Goal: Task Accomplishment & Management: Manage account settings

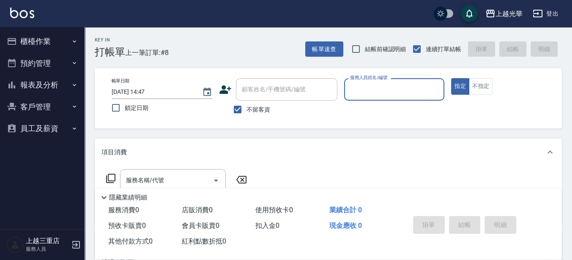
click at [404, 95] on input "服務人員姓名/編號" at bounding box center [394, 89] width 93 height 15
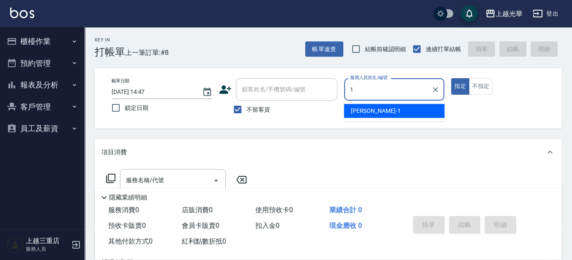
type input "小[PERSON_NAME]-1"
type button "true"
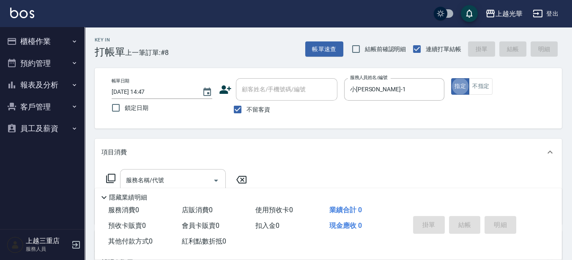
click at [164, 183] on input "服務名稱/代號" at bounding box center [166, 180] width 85 height 15
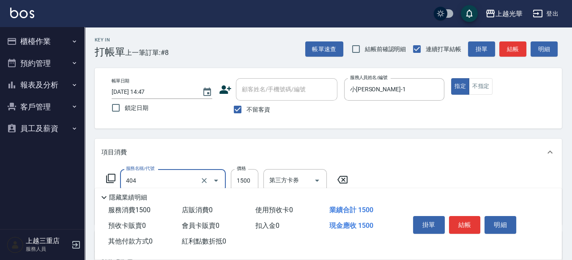
type input "設計染髮(404)"
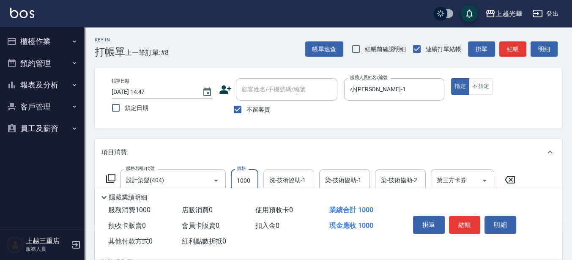
type input "1000"
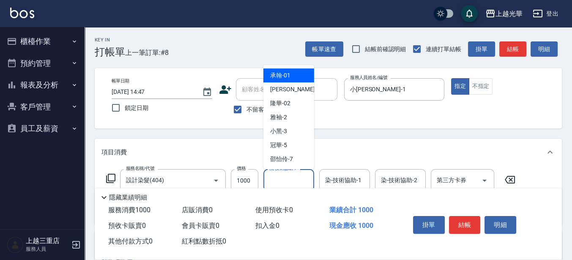
click at [278, 179] on input "洗-技術協助-1" at bounding box center [288, 180] width 43 height 15
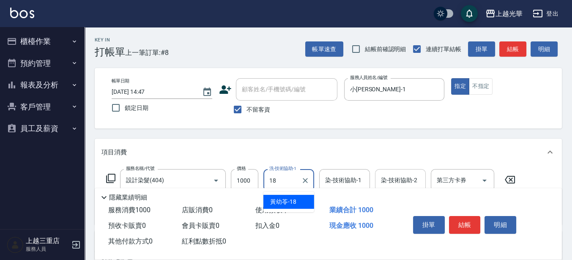
type input "[PERSON_NAME]-18"
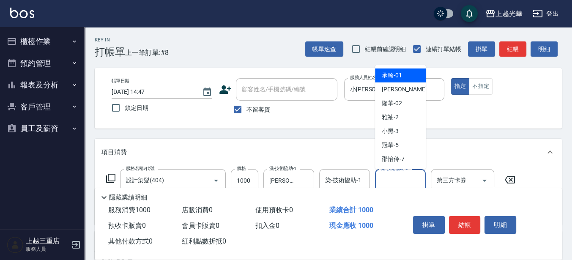
click at [400, 174] on div "染-技術協助-2 染-技術協助-2" at bounding box center [400, 180] width 51 height 22
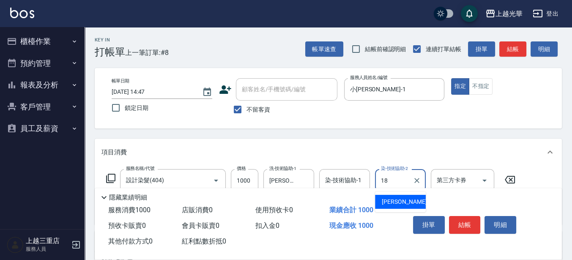
type input "[PERSON_NAME]-18"
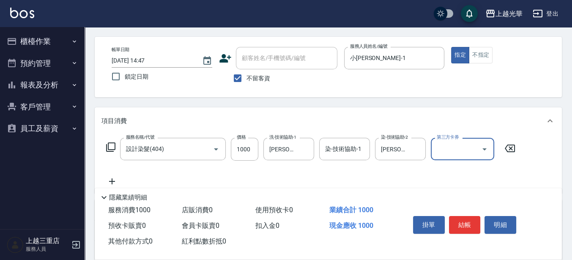
scroll to position [53, 0]
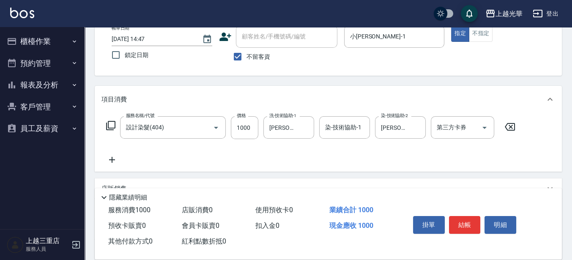
click at [117, 160] on icon at bounding box center [111, 160] width 21 height 10
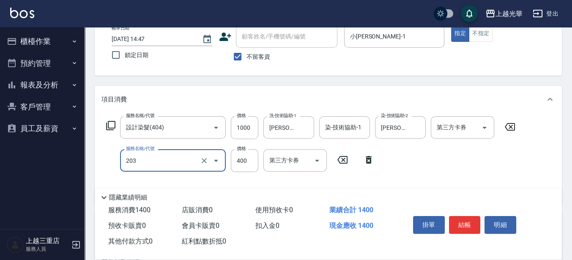
type input "指定單剪(203)"
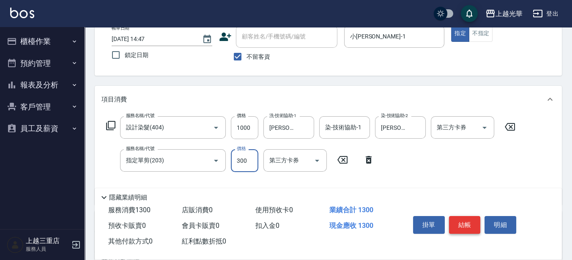
type input "300"
click at [459, 219] on button "結帳" at bounding box center [465, 225] width 32 height 18
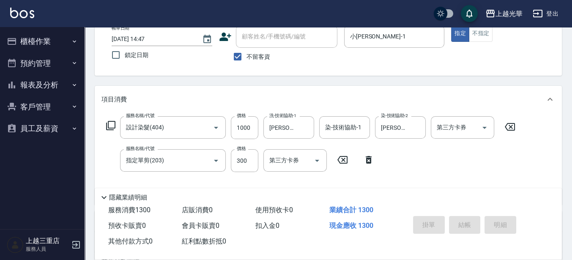
type input "[DATE] 15:49"
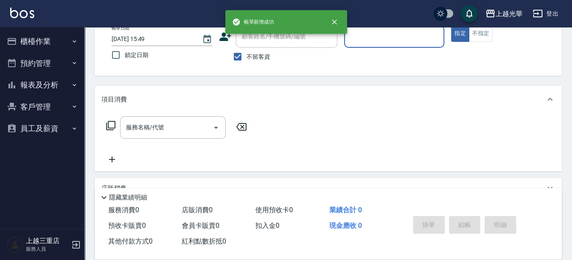
click at [42, 44] on button "櫃檯作業" at bounding box center [42, 41] width 78 height 22
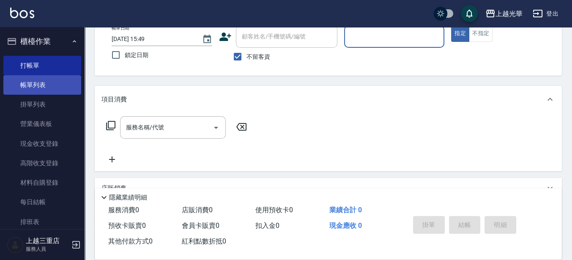
drag, startPoint x: 47, startPoint y: 91, endPoint x: 52, endPoint y: 84, distance: 8.2
click at [47, 91] on link "帳單列表" at bounding box center [42, 84] width 78 height 19
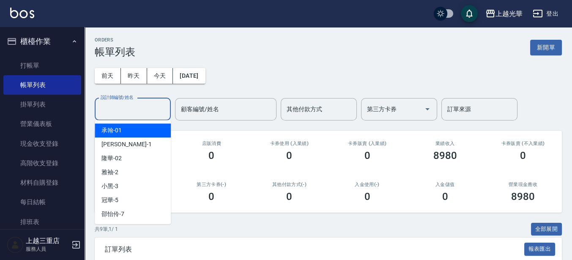
click at [126, 104] on input "設計師編號/姓名" at bounding box center [133, 109] width 69 height 15
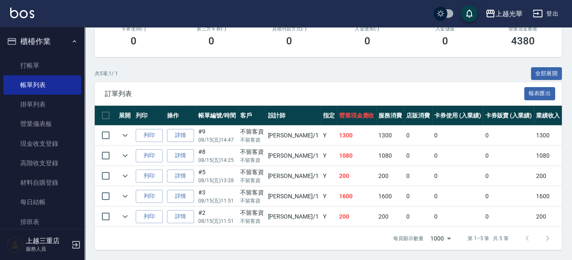
scroll to position [162, 0]
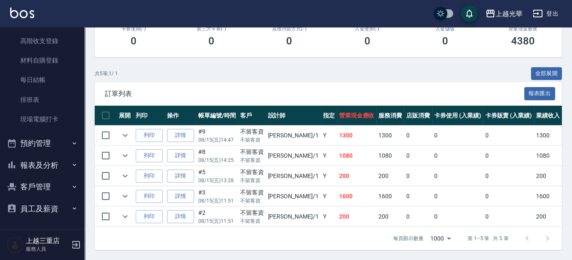
type input "小[PERSON_NAME]-1"
click at [61, 163] on button "報表及分析" at bounding box center [42, 165] width 78 height 22
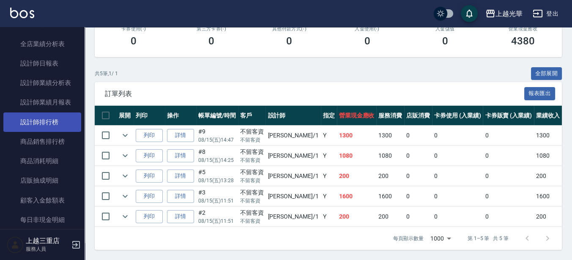
scroll to position [387, 0]
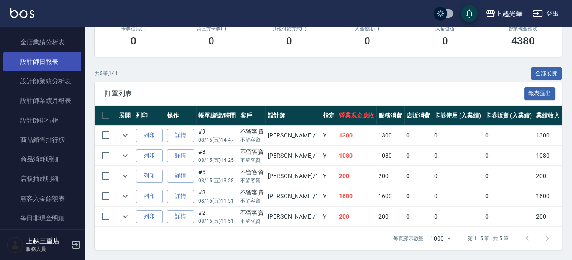
click at [60, 60] on link "設計師日報表" at bounding box center [42, 61] width 78 height 19
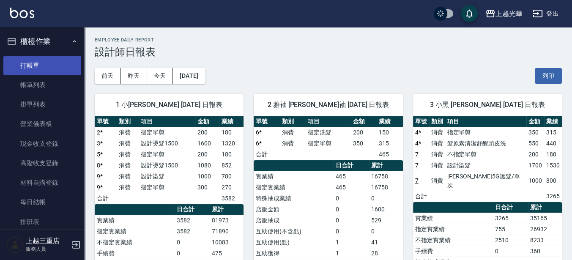
click at [40, 72] on link "打帳單" at bounding box center [42, 65] width 78 height 19
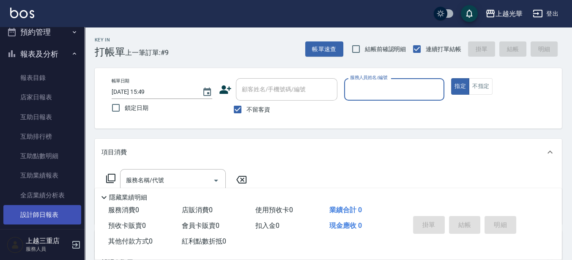
scroll to position [264, 0]
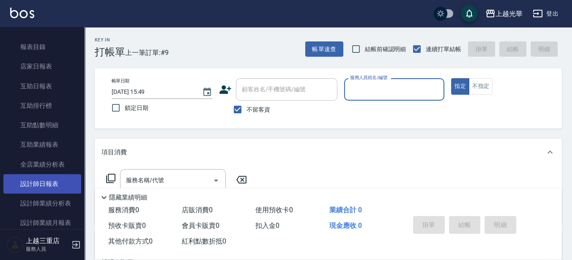
click at [60, 181] on link "設計師日報表" at bounding box center [42, 183] width 78 height 19
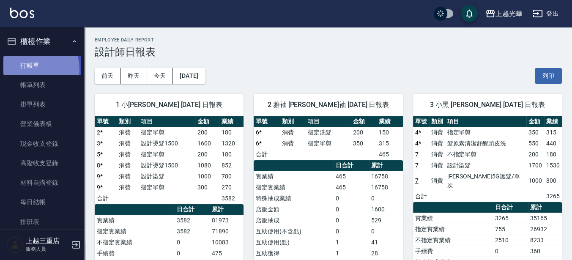
click at [27, 69] on link "打帳單" at bounding box center [42, 65] width 78 height 19
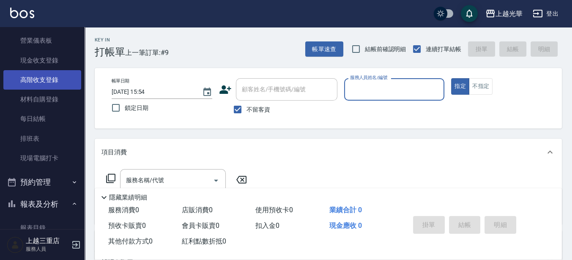
scroll to position [317, 0]
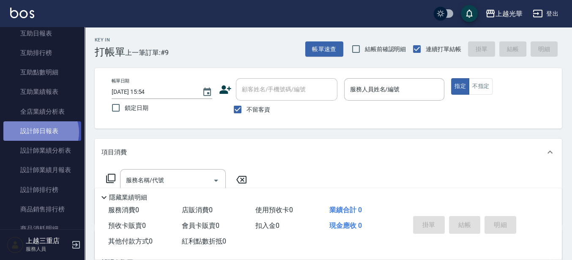
click at [41, 132] on link "設計師日報表" at bounding box center [42, 130] width 78 height 19
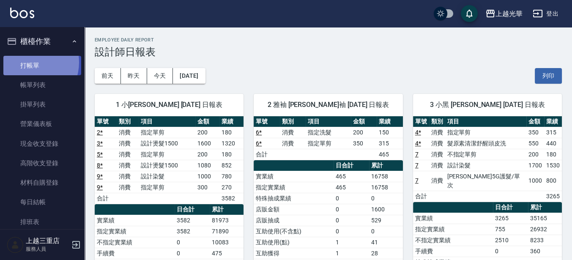
click at [30, 62] on link "打帳單" at bounding box center [42, 65] width 78 height 19
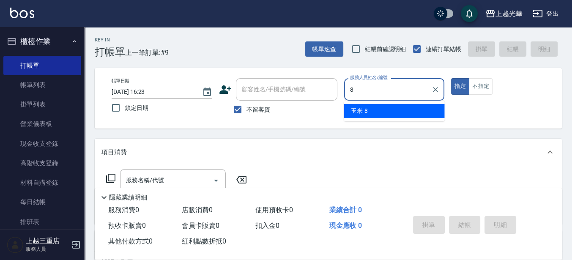
type input "玉米-8"
type button "true"
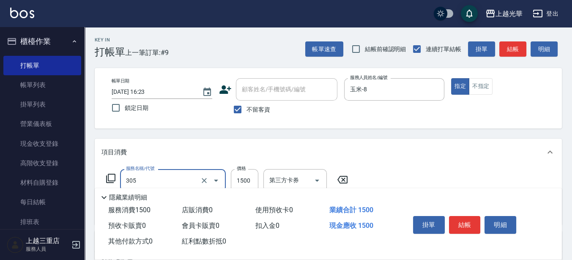
type input "設計燙髮1500(305)"
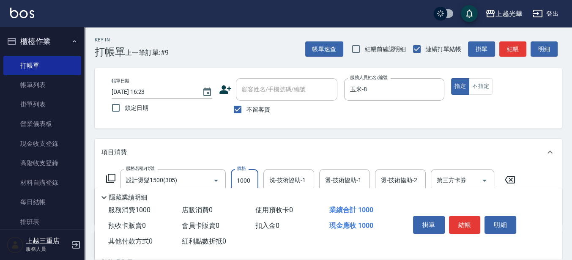
type input "1000"
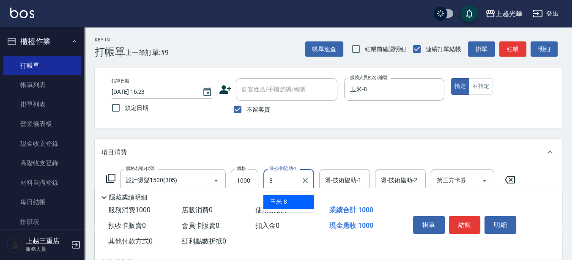
type input "玉米-8"
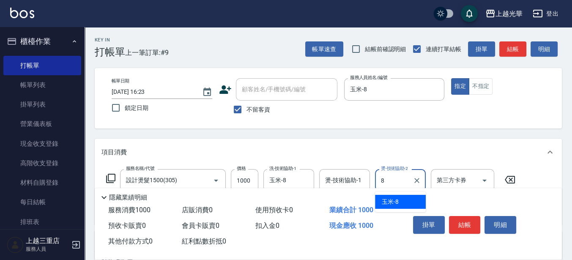
type input "玉米-8"
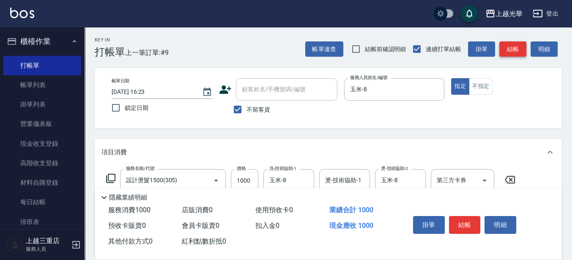
click at [520, 52] on button "結帳" at bounding box center [512, 49] width 27 height 16
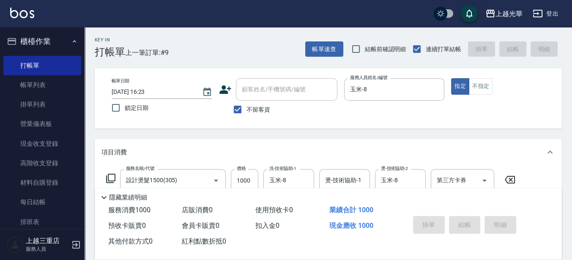
type input "[DATE] 16:39"
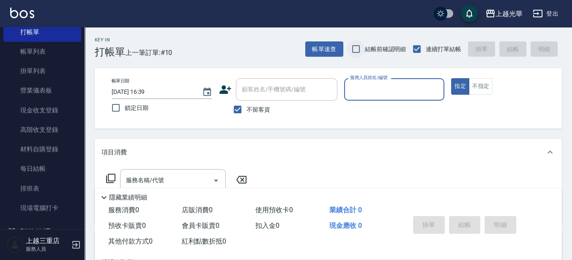
scroll to position [53, 0]
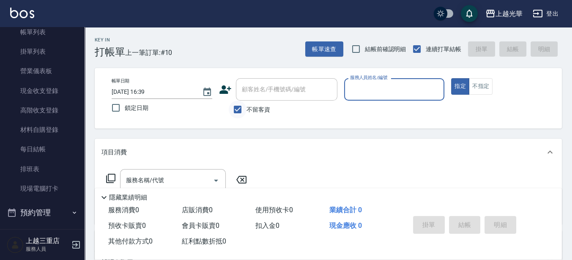
click at [240, 100] on div "顧客姓名/手機號碼/編號" at bounding box center [286, 89] width 101 height 22
click at [238, 108] on input "不留客資" at bounding box center [238, 110] width 18 height 18
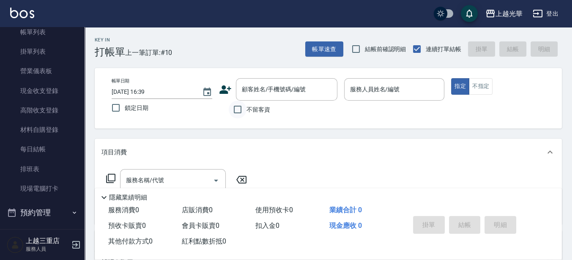
click at [240, 106] on input "不留客資" at bounding box center [238, 110] width 18 height 18
checkbox input "true"
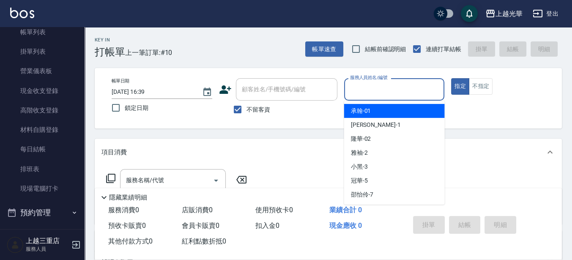
drag, startPoint x: 369, startPoint y: 84, endPoint x: 400, endPoint y: 92, distance: 31.4
click at [368, 84] on input "服務人員姓名/編號" at bounding box center [394, 89] width 93 height 15
type input "喨喨-9"
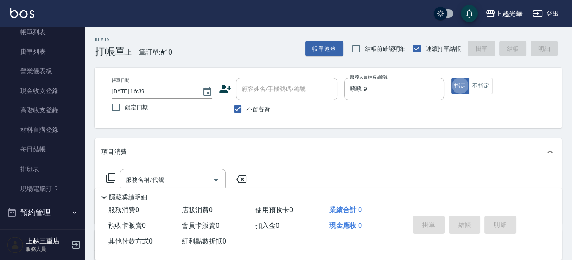
scroll to position [0, 0]
click at [479, 84] on button "不指定" at bounding box center [481, 86] width 24 height 16
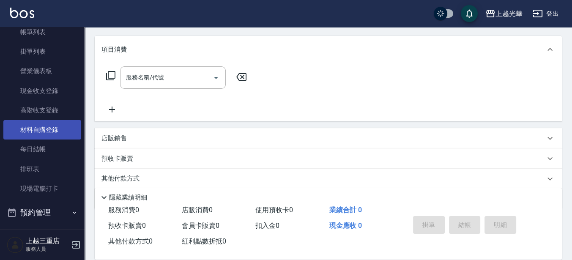
scroll to position [106, 0]
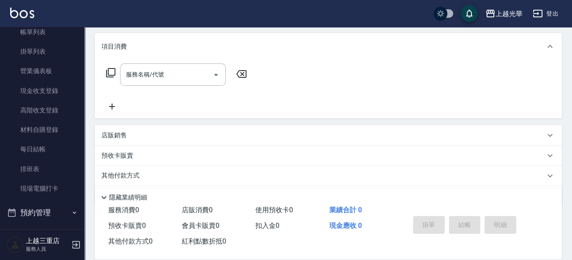
click at [109, 71] on icon at bounding box center [111, 73] width 10 height 10
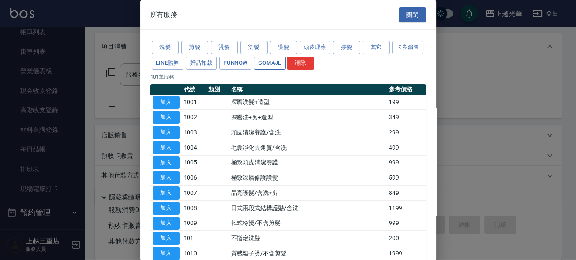
click at [285, 63] on button "GOMAJL" at bounding box center [269, 62] width 31 height 13
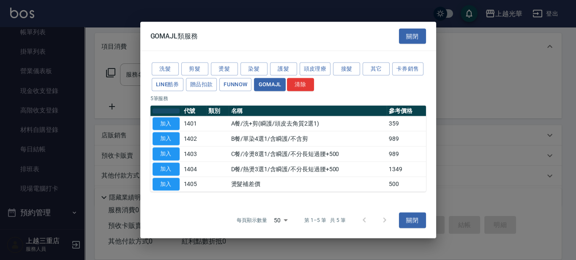
click at [159, 113] on button "button" at bounding box center [166, 110] width 27 height 5
click at [160, 121] on button "加入" at bounding box center [166, 123] width 27 height 13
type input "A餐/洗+剪(瞬護/頭皮去角質2選1)(1401)"
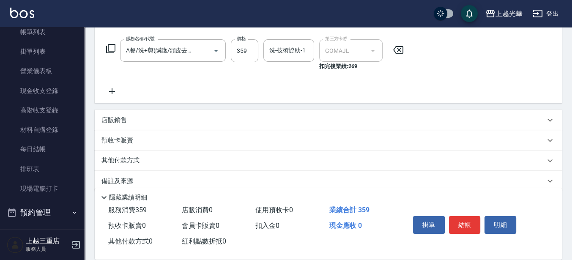
scroll to position [140, 0]
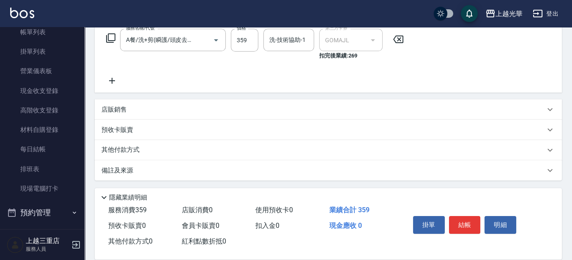
click at [167, 118] on div "店販銷售" at bounding box center [328, 109] width 467 height 20
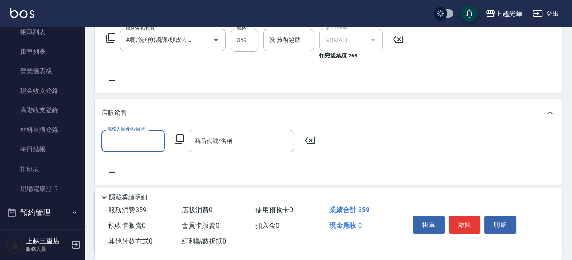
scroll to position [0, 0]
click at [134, 111] on div "店販銷售" at bounding box center [323, 113] width 444 height 9
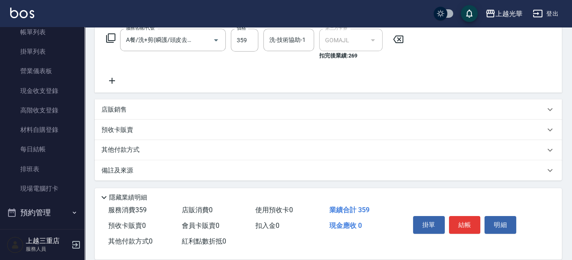
click at [121, 79] on icon at bounding box center [111, 81] width 21 height 10
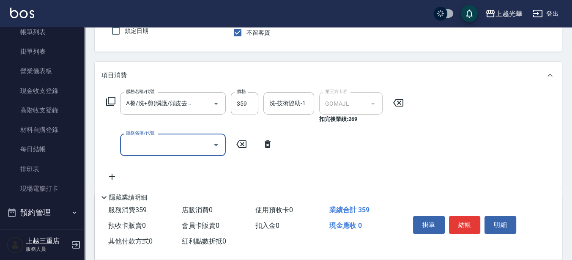
scroll to position [35, 0]
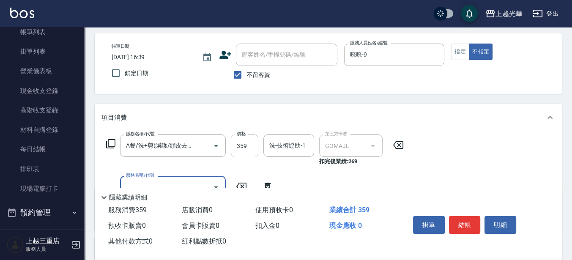
click at [247, 148] on input "359" at bounding box center [244, 145] width 27 height 23
type input "449"
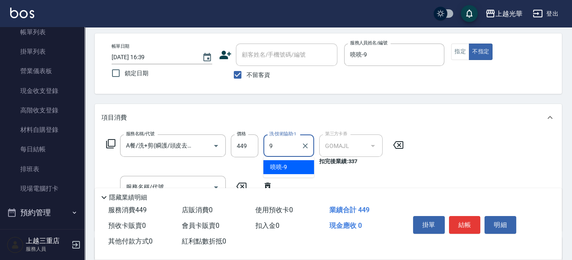
type input "喨喨-9"
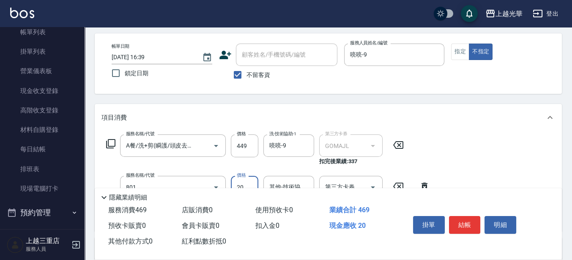
type input "潤絲(801)"
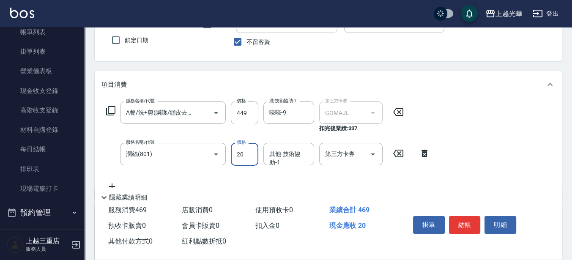
scroll to position [88, 0]
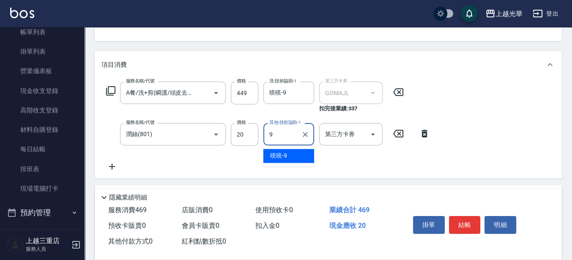
type input "喨喨-9"
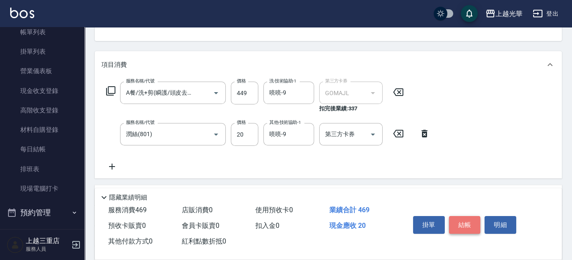
click at [465, 228] on button "結帳" at bounding box center [465, 225] width 32 height 18
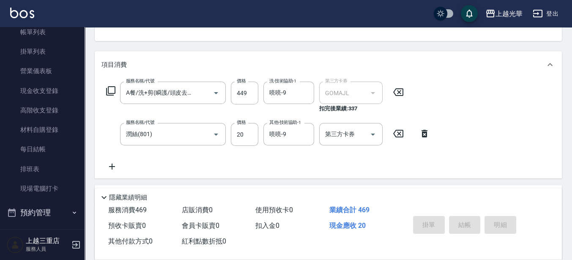
type input "[DATE] 16:43"
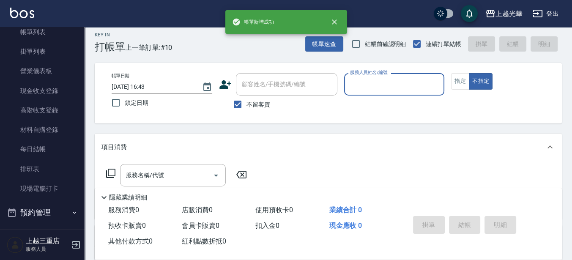
scroll to position [0, 0]
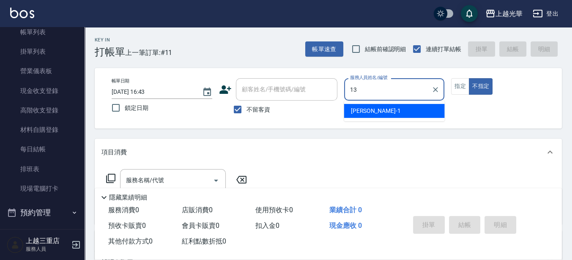
type input "玉華-13"
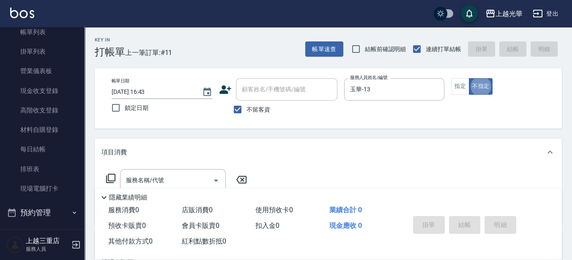
type button "false"
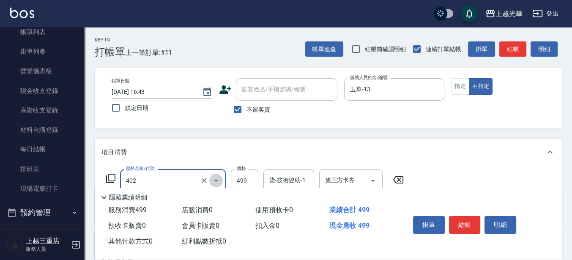
click at [216, 181] on icon "Open" at bounding box center [216, 181] width 4 height 2
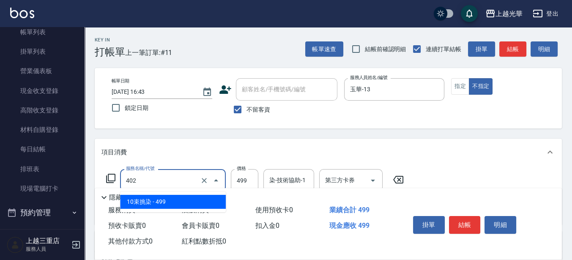
type input "10束挑染(402)"
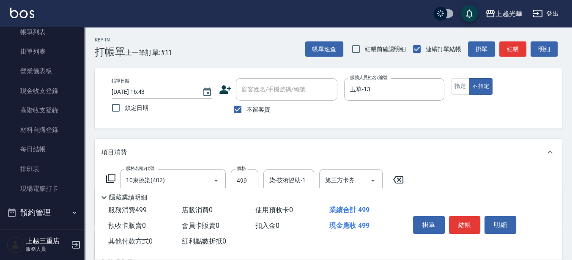
click at [159, 188] on div "隱藏業績明細" at bounding box center [328, 195] width 467 height 14
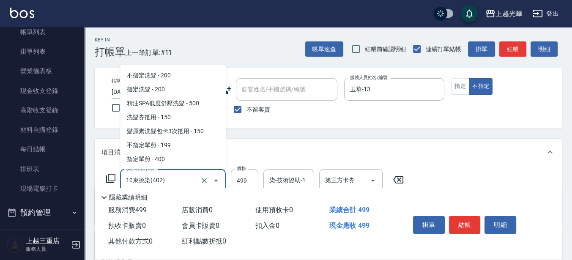
click at [181, 180] on input "10束挑染(402)" at bounding box center [161, 180] width 74 height 15
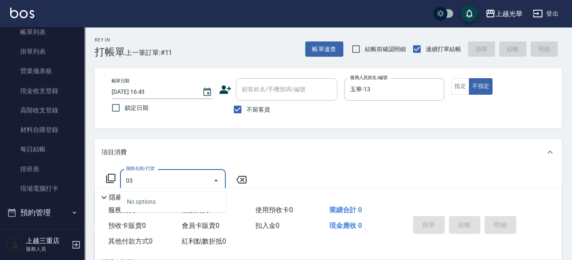
type input "0"
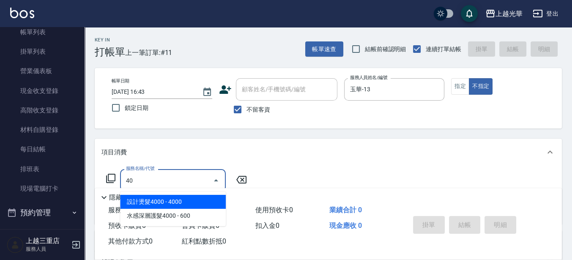
type input "403"
type input "404"
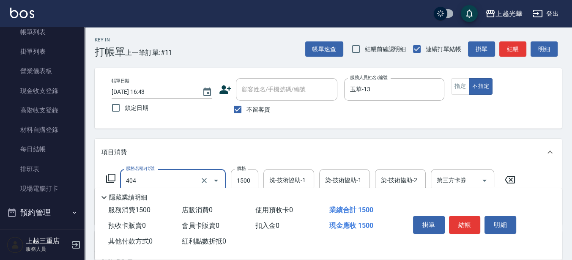
type input "設計染髮(404)"
type input "1000"
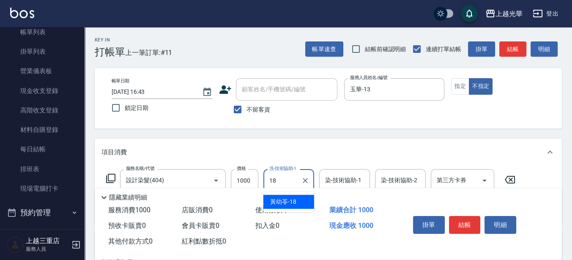
type input "[PERSON_NAME]-18"
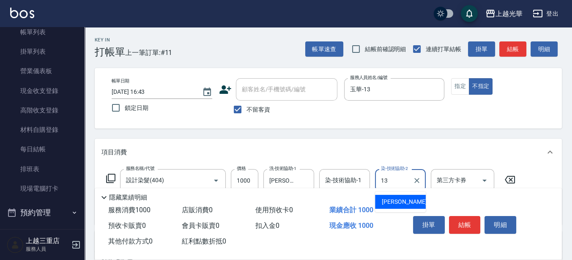
type input "玉華-13"
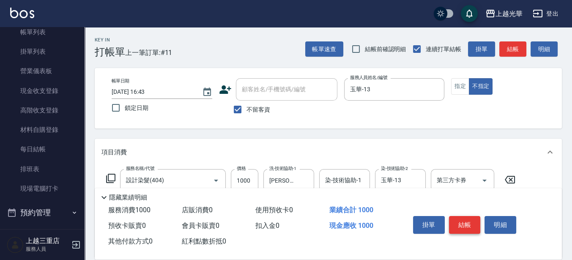
click at [465, 225] on button "結帳" at bounding box center [465, 225] width 32 height 18
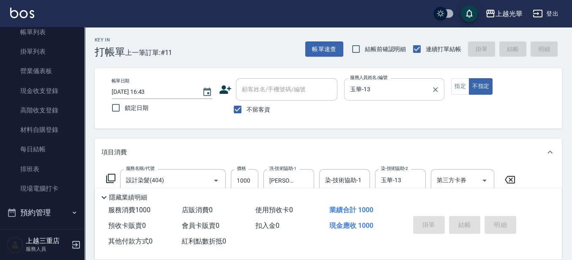
type input "[DATE] 17:03"
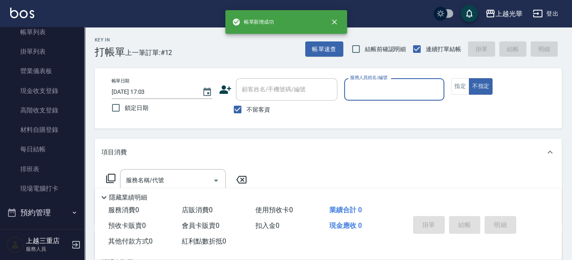
click at [370, 89] on input "服務人員姓名/編號" at bounding box center [394, 89] width 93 height 15
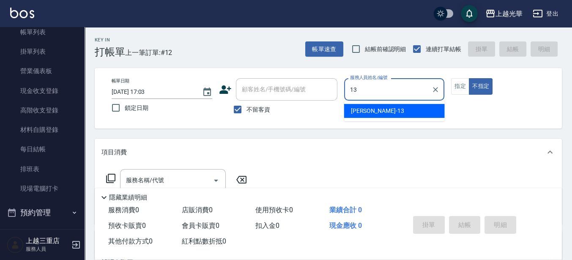
type input "玉華-13"
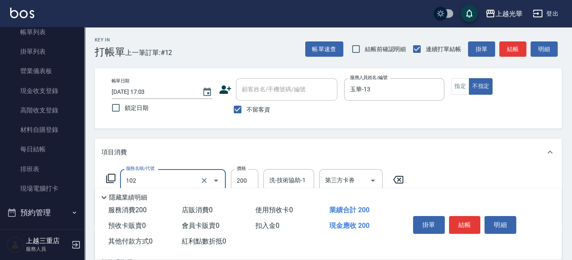
type input "指定洗髮(102)"
type input "250"
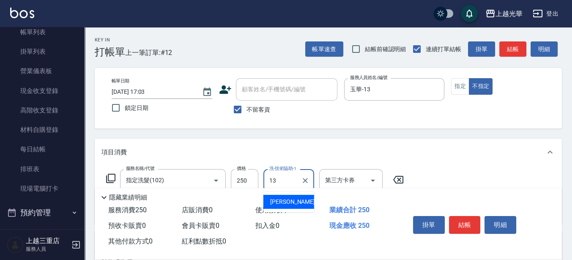
type input "玉華-13"
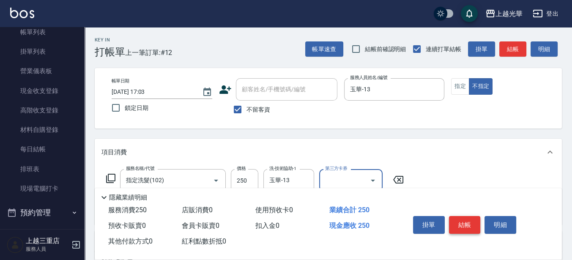
click at [472, 222] on button "結帳" at bounding box center [465, 225] width 32 height 18
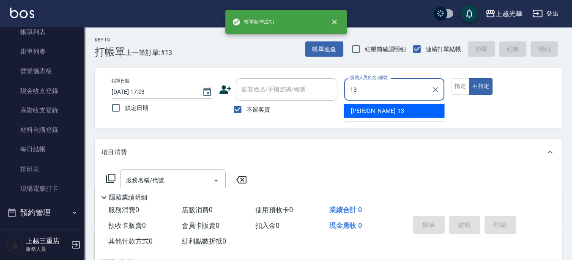
type input "玉華-13"
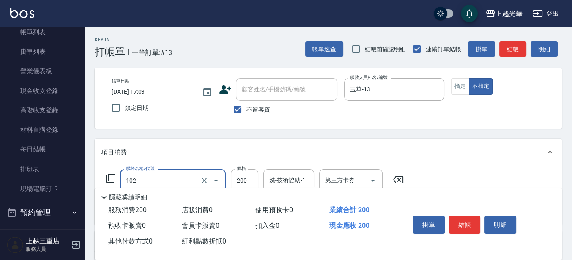
type input "指定洗髮(102)"
type input "250"
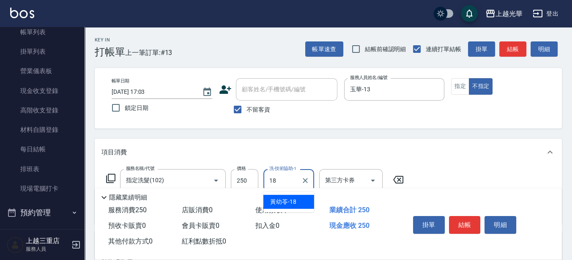
type input "[PERSON_NAME]-18"
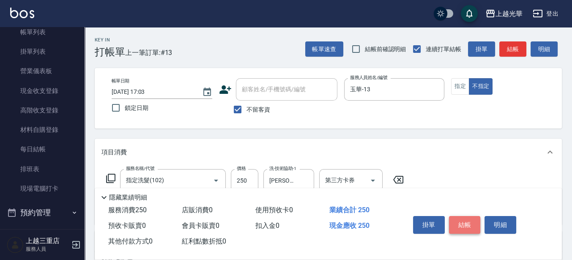
click at [467, 226] on button "結帳" at bounding box center [465, 225] width 32 height 18
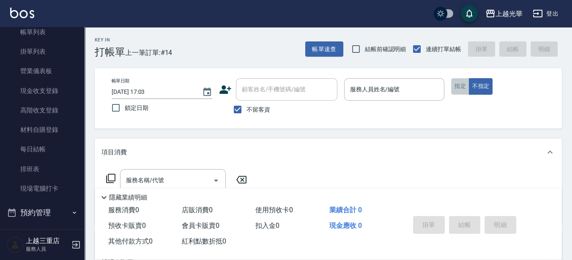
click at [461, 82] on button "指定" at bounding box center [460, 86] width 18 height 16
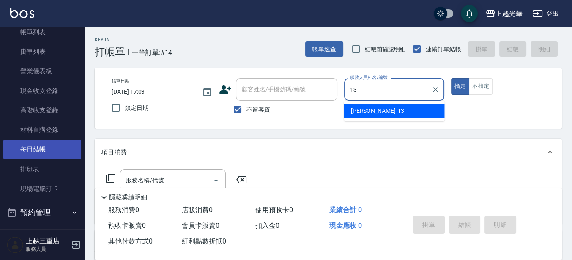
type input "玉華-13"
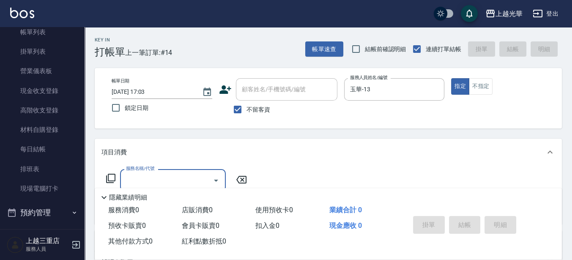
click at [113, 179] on icon at bounding box center [111, 178] width 10 height 10
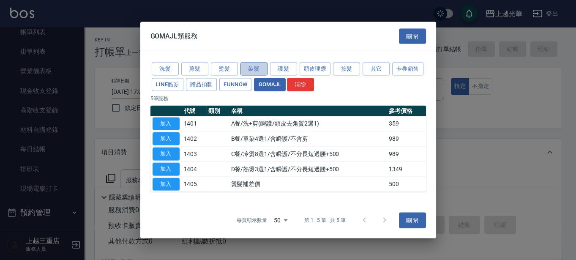
click at [259, 73] on button "染髮" at bounding box center [254, 69] width 27 height 13
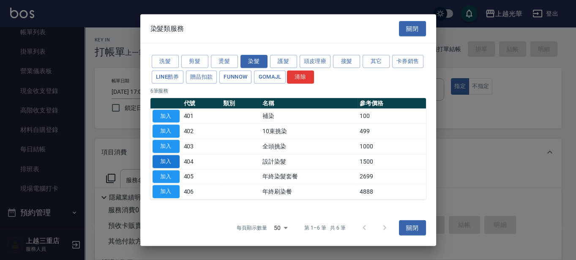
click at [170, 162] on button "加入" at bounding box center [166, 161] width 27 height 13
type input "設計染髮(404)"
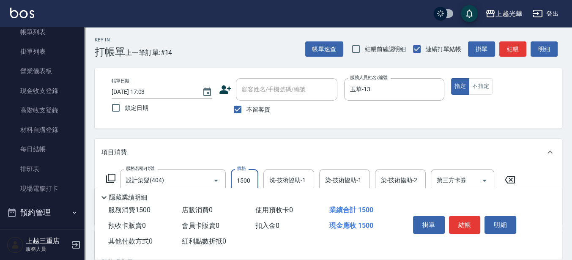
click at [255, 178] on input "1500" at bounding box center [244, 180] width 27 height 23
type input "2500"
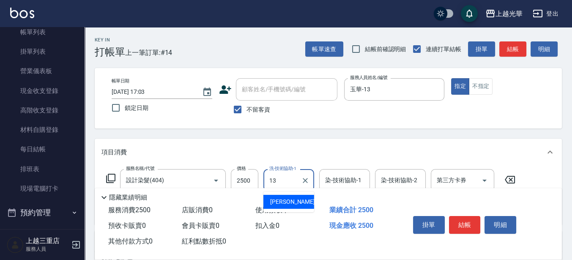
type input "玉華-13"
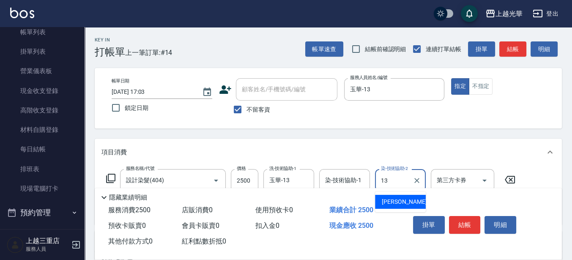
type input "玉華-13"
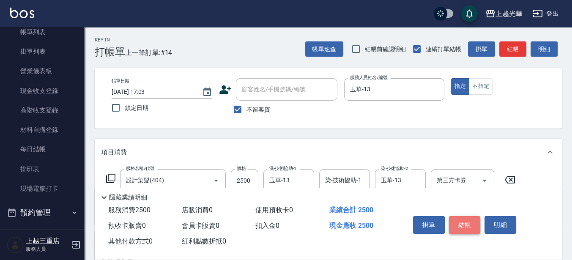
click at [455, 226] on button "結帳" at bounding box center [465, 225] width 32 height 18
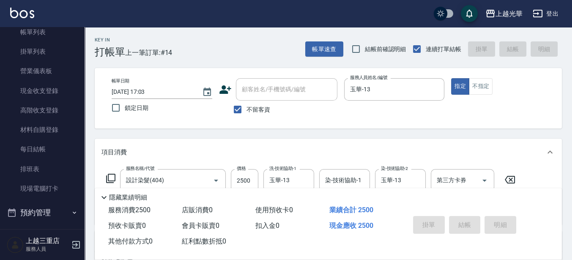
type input "[DATE] 17:04"
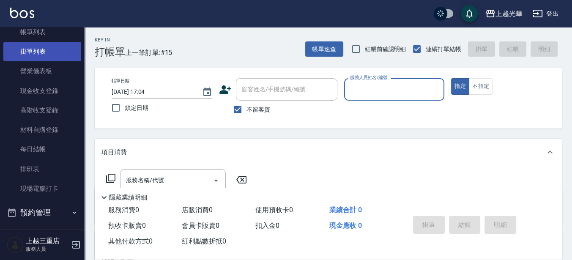
click at [36, 51] on link "掛單列表" at bounding box center [42, 51] width 78 height 19
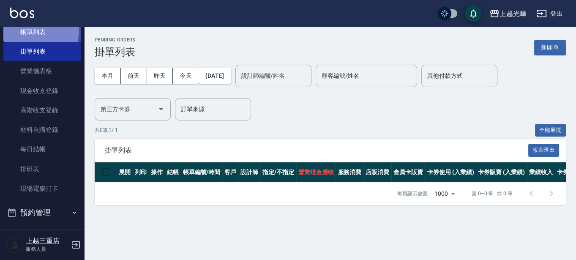
click at [36, 31] on link "帳單列表" at bounding box center [42, 31] width 78 height 19
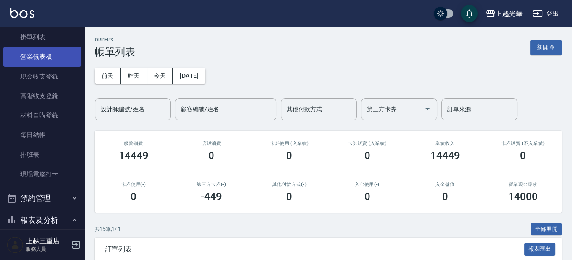
scroll to position [53, 0]
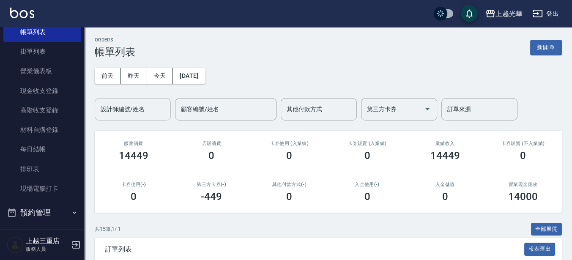
click at [146, 110] on input "設計師編號/姓名" at bounding box center [133, 109] width 69 height 15
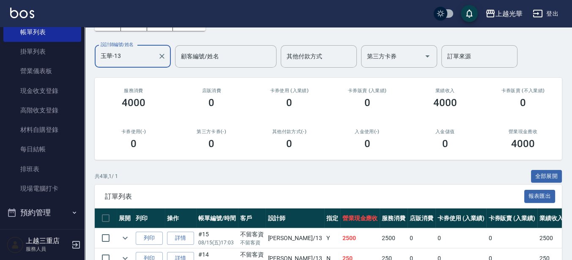
scroll to position [142, 0]
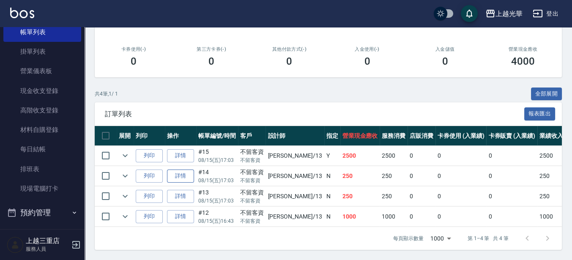
type input "玉華-13"
click at [185, 170] on link "詳情" at bounding box center [180, 176] width 27 height 13
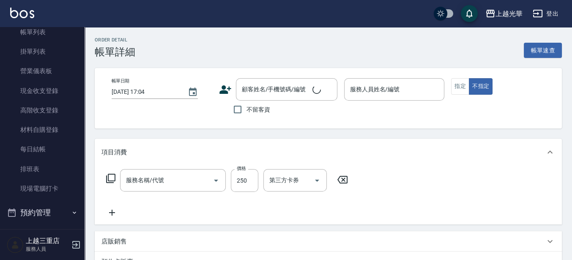
type input "[DATE] 17:03"
checkbox input "true"
type input "玉華-13"
type input "指定洗髮(102)"
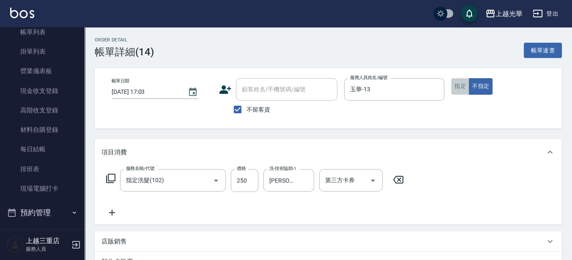
click at [462, 83] on button "指定" at bounding box center [460, 86] width 18 height 16
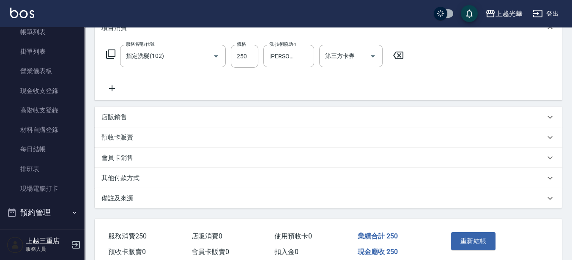
scroll to position [162, 0]
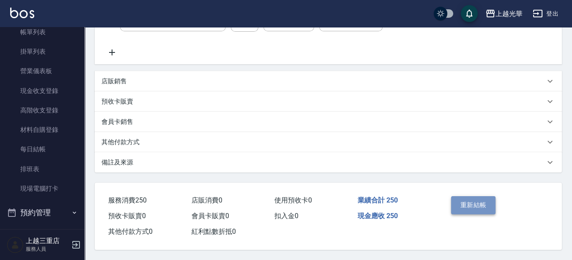
click at [468, 203] on button "重新結帳" at bounding box center [473, 205] width 45 height 18
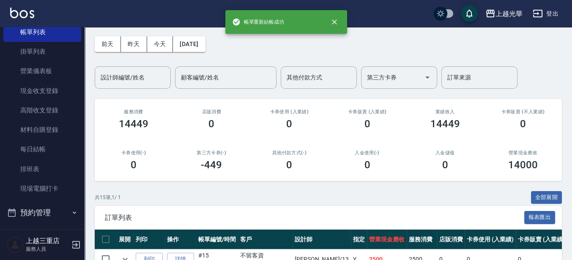
scroll to position [159, 0]
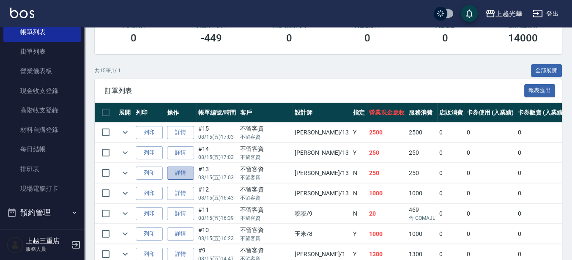
click at [186, 171] on link "詳情" at bounding box center [180, 173] width 27 height 13
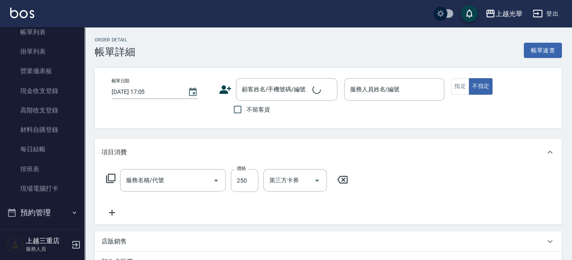
type input "[DATE] 17:03"
checkbox input "true"
type input "玉華-13"
type input "指定洗髮(102)"
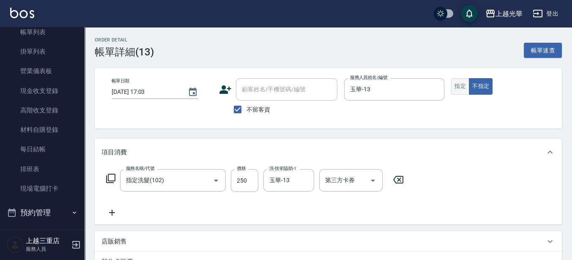
click at [455, 88] on button "指定" at bounding box center [460, 86] width 18 height 16
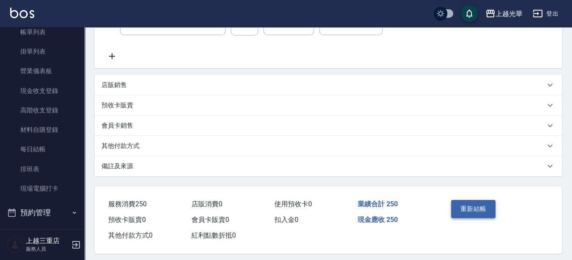
scroll to position [159, 0]
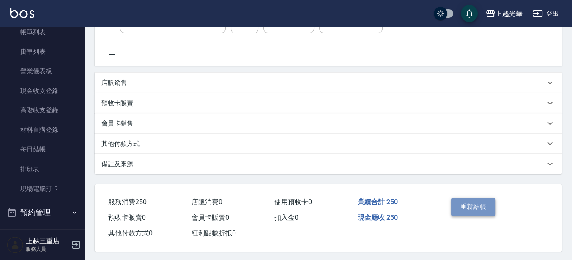
click at [477, 209] on button "重新結帳" at bounding box center [473, 207] width 45 height 18
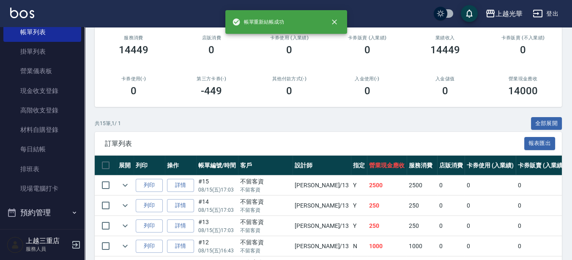
scroll to position [159, 0]
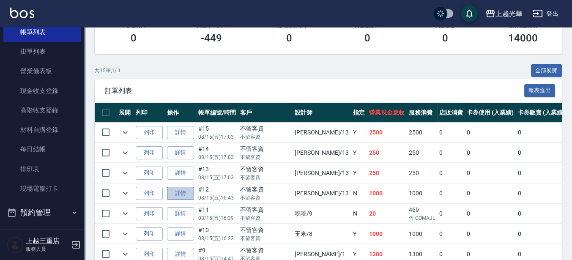
click at [187, 194] on link "詳情" at bounding box center [180, 193] width 27 height 13
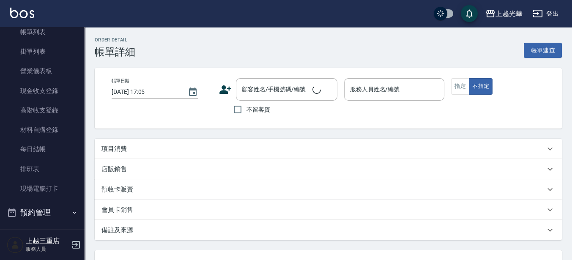
type input "[DATE] 16:43"
checkbox input "true"
type input "玉華-13"
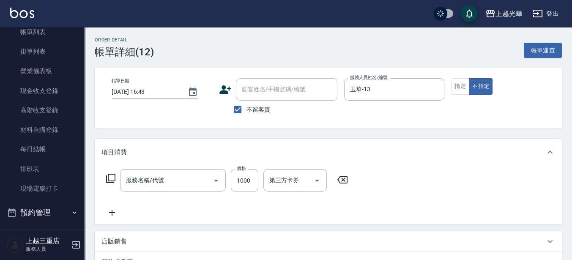
type input "設計染髮(404)"
click at [458, 89] on button "指定" at bounding box center [460, 86] width 18 height 16
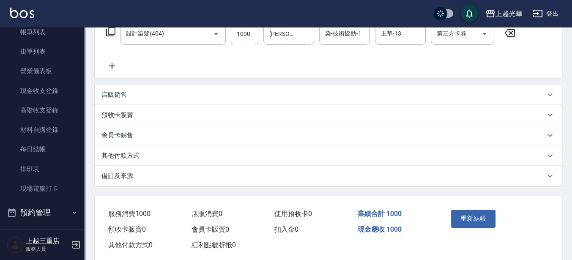
scroll to position [162, 0]
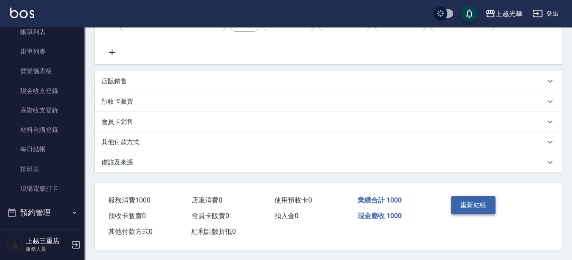
click at [480, 200] on button "重新結帳" at bounding box center [473, 205] width 45 height 18
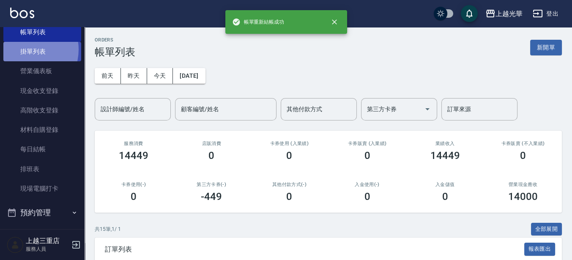
click at [26, 49] on link "掛單列表" at bounding box center [42, 51] width 78 height 19
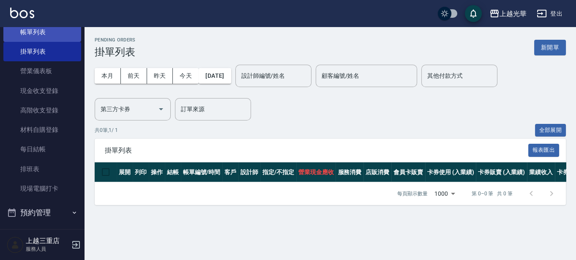
click at [36, 37] on link "帳單列表" at bounding box center [42, 31] width 78 height 19
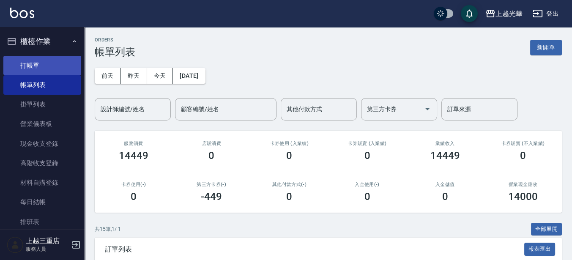
click at [30, 66] on link "打帳單" at bounding box center [42, 65] width 78 height 19
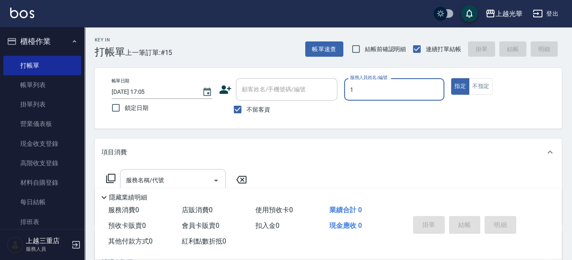
type input "小[PERSON_NAME]-1"
type button "true"
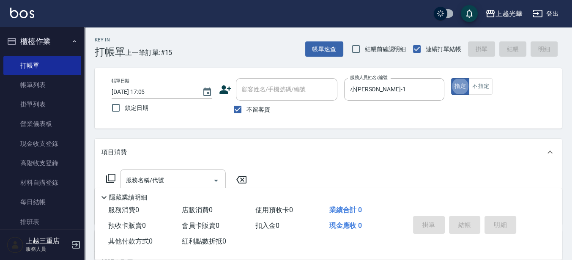
click at [137, 173] on div "服務名稱/代號 服務名稱/代號" at bounding box center [173, 180] width 106 height 22
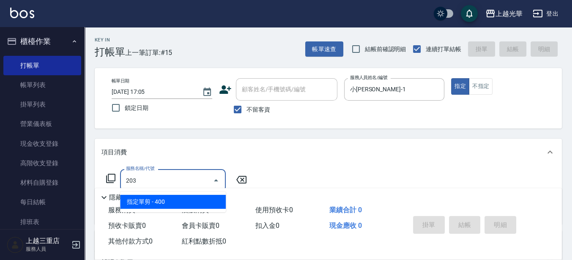
type input "指定單剪(203)"
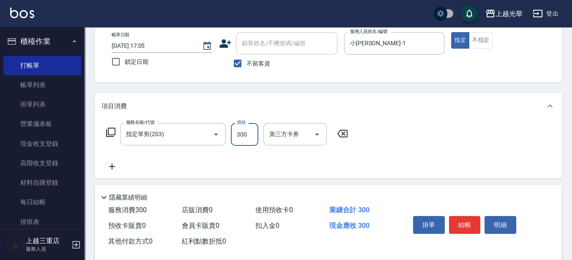
scroll to position [53, 0]
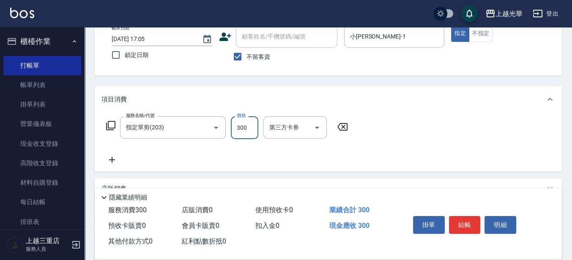
type input "300"
click at [110, 157] on icon at bounding box center [111, 160] width 21 height 10
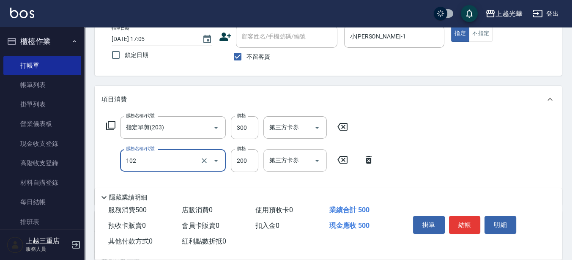
type input "指定洗髮(102)"
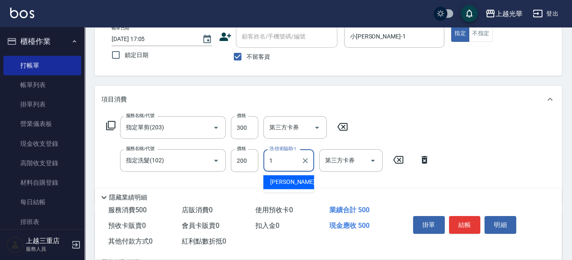
type input "小[PERSON_NAME]-1"
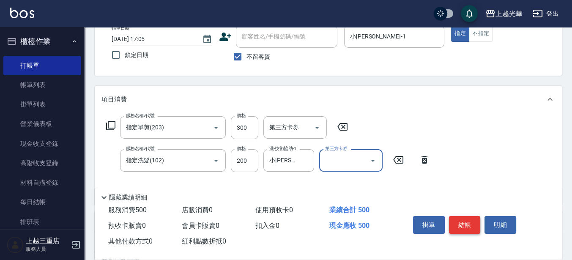
click at [456, 216] on button "結帳" at bounding box center [465, 225] width 32 height 18
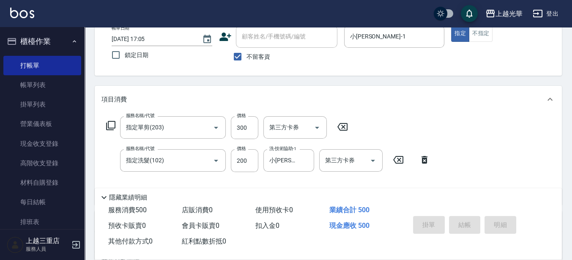
type input "[DATE] 17:06"
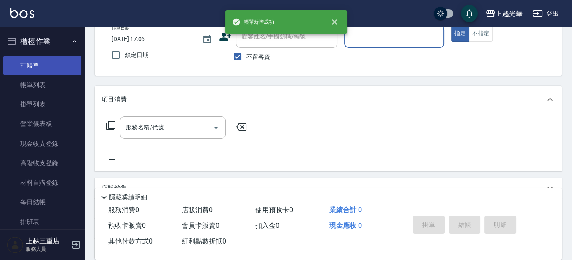
click at [23, 72] on link "打帳單" at bounding box center [42, 65] width 78 height 19
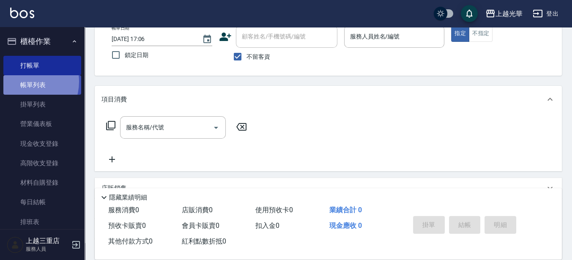
click at [24, 82] on link "帳單列表" at bounding box center [42, 84] width 78 height 19
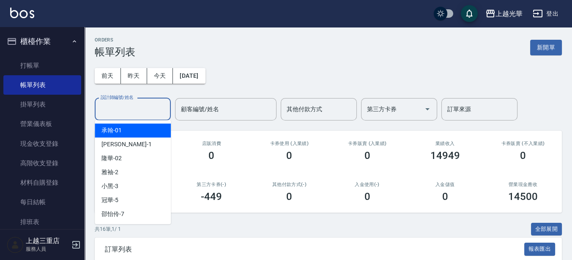
click at [122, 107] on input "設計師編號/姓名" at bounding box center [133, 109] width 69 height 15
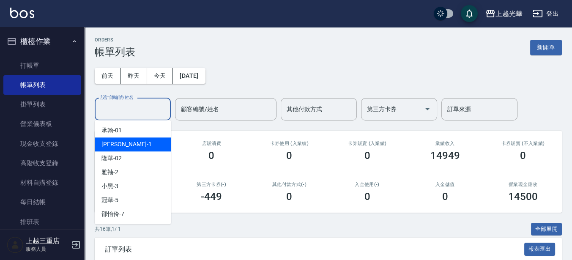
click at [118, 143] on div "小[PERSON_NAME] -1" at bounding box center [133, 144] width 76 height 14
type input "小[PERSON_NAME]-1"
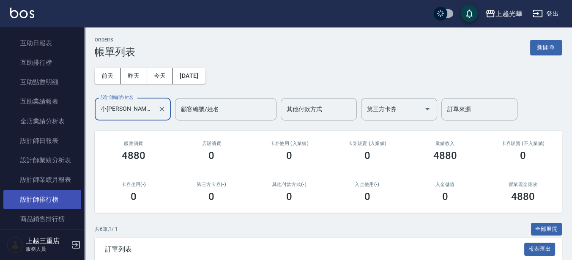
scroll to position [317, 0]
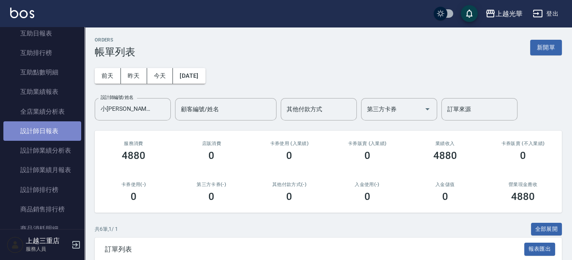
click at [58, 133] on link "設計師日報表" at bounding box center [42, 130] width 78 height 19
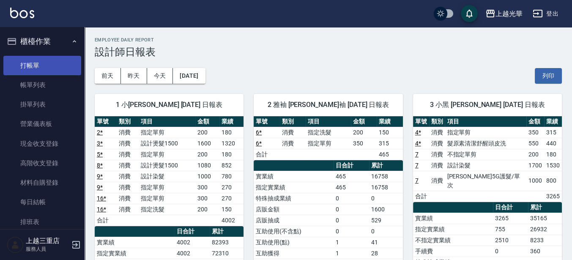
click at [35, 69] on link "打帳單" at bounding box center [42, 65] width 78 height 19
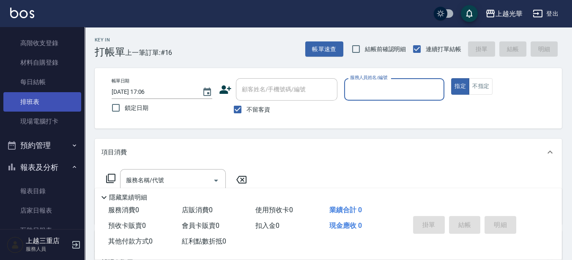
scroll to position [106, 0]
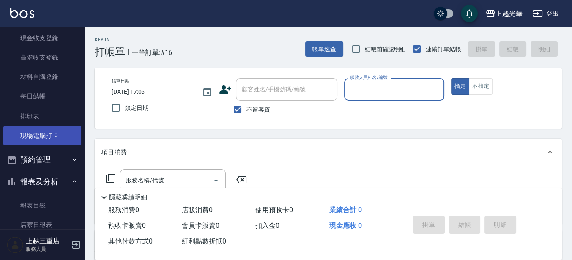
click at [50, 141] on link "現場電腦打卡" at bounding box center [42, 135] width 78 height 19
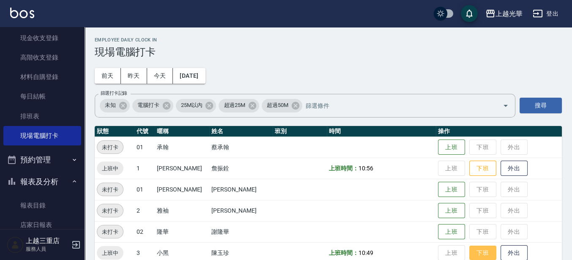
click at [480, 249] on button "下班" at bounding box center [482, 253] width 27 height 15
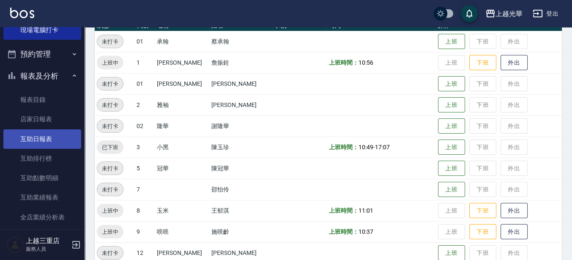
scroll to position [264, 0]
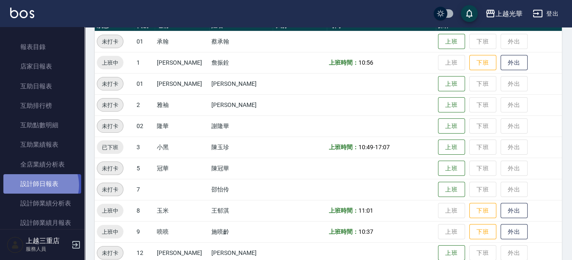
click at [39, 185] on link "設計師日報表" at bounding box center [42, 183] width 78 height 19
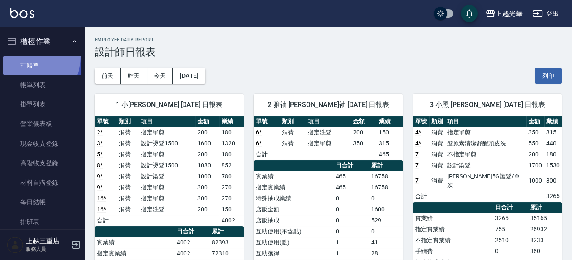
click at [28, 56] on link "打帳單" at bounding box center [42, 65] width 78 height 19
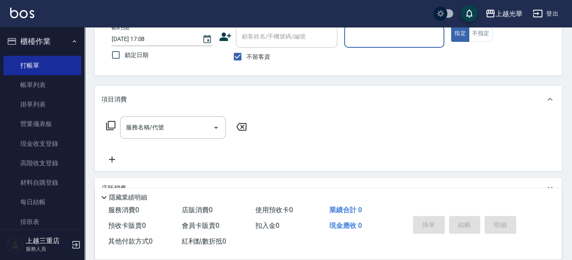
scroll to position [53, 0]
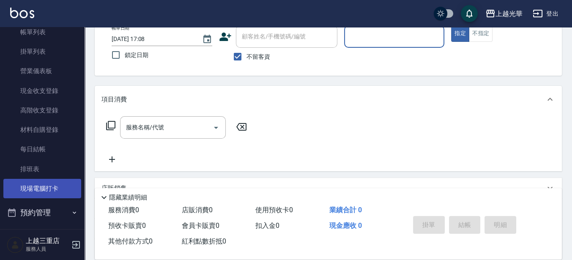
click at [35, 185] on link "現場電腦打卡" at bounding box center [42, 188] width 78 height 19
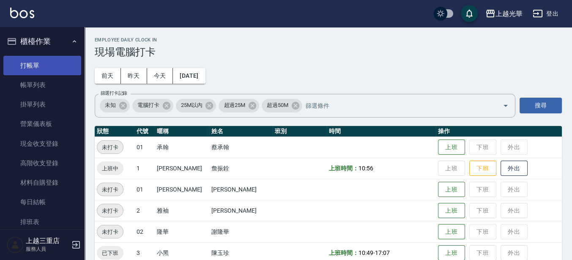
click at [66, 65] on link "打帳單" at bounding box center [42, 65] width 78 height 19
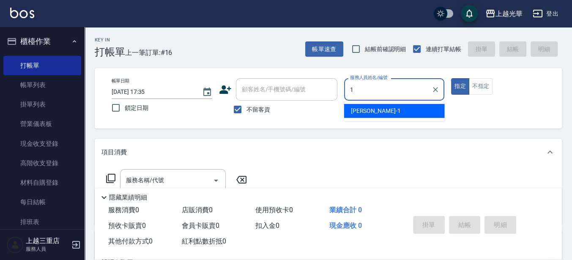
type input "小[PERSON_NAME]-1"
type button "true"
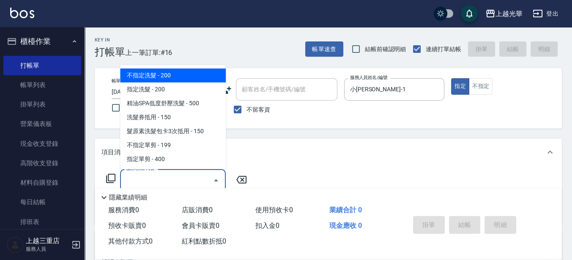
drag, startPoint x: 172, startPoint y: 175, endPoint x: 230, endPoint y: 172, distance: 58.0
click at [171, 175] on input "服務名稱/代號" at bounding box center [166, 180] width 85 height 15
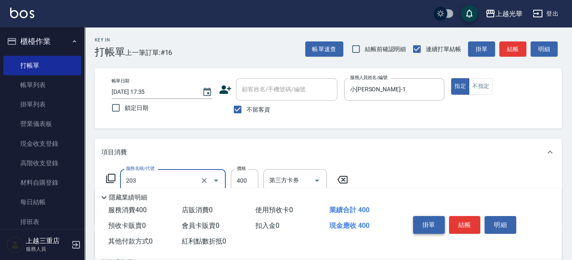
type input "指定單剪(203)"
type input "200"
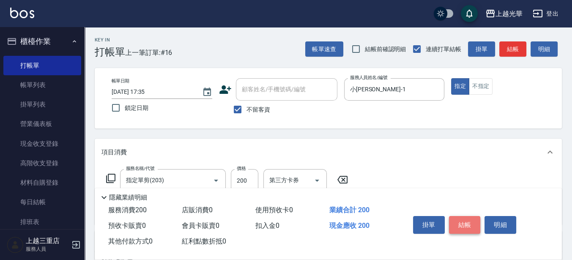
click at [459, 220] on button "結帳" at bounding box center [465, 225] width 32 height 18
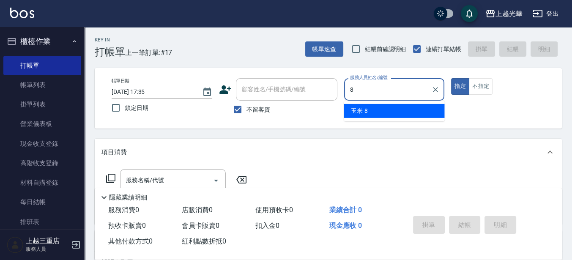
type input "玉米-8"
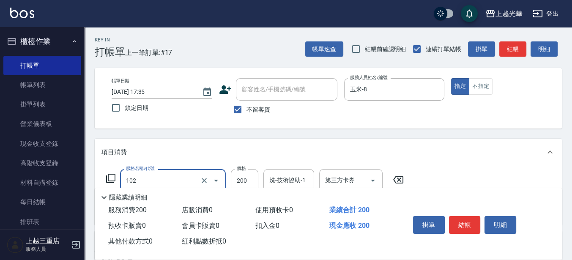
type input "指定洗髮(102)"
type input "400"
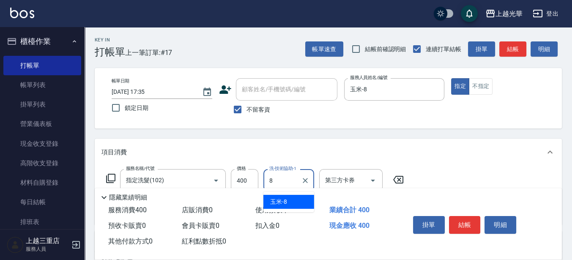
type input "玉米-8"
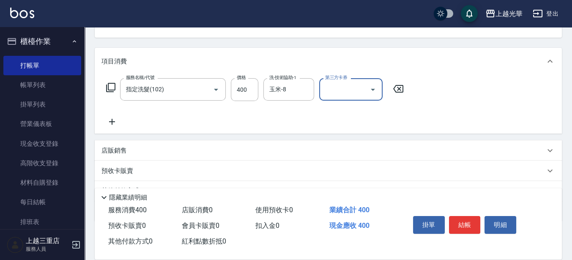
scroll to position [106, 0]
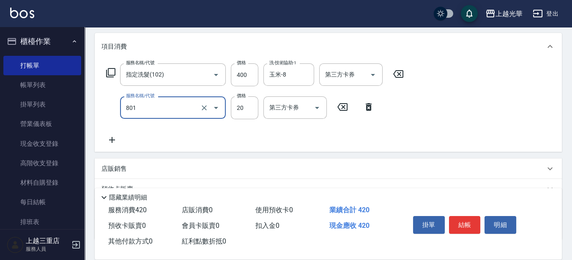
type input "潤絲(801)"
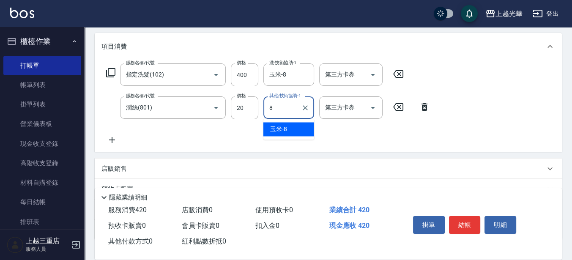
type input "玉米-8"
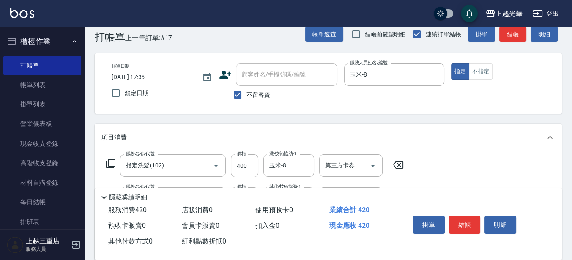
scroll to position [0, 0]
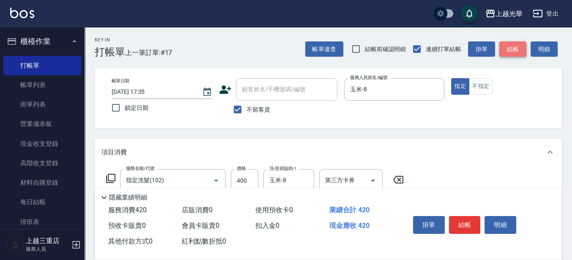
click at [509, 49] on button "結帳" at bounding box center [512, 49] width 27 height 16
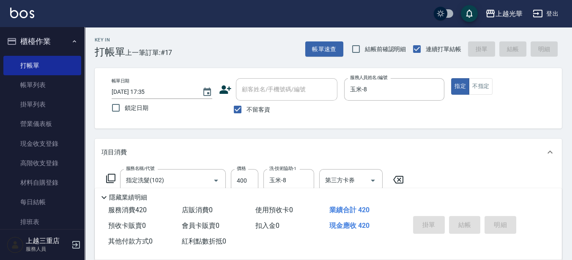
type input "[DATE] 18:00"
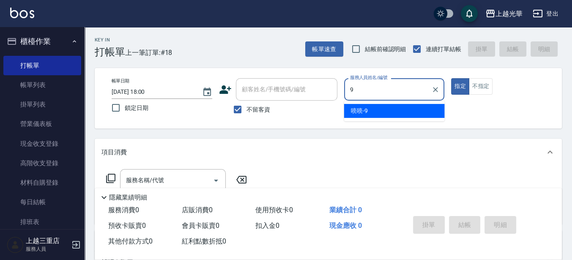
type input "喨喨-9"
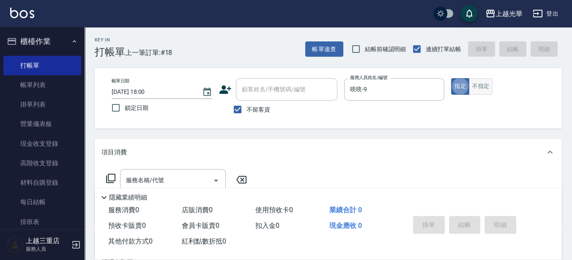
click at [485, 79] on button "不指定" at bounding box center [481, 86] width 24 height 16
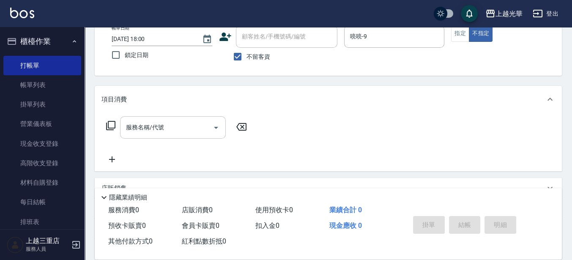
click at [198, 120] on input "服務名稱/代號" at bounding box center [166, 127] width 85 height 15
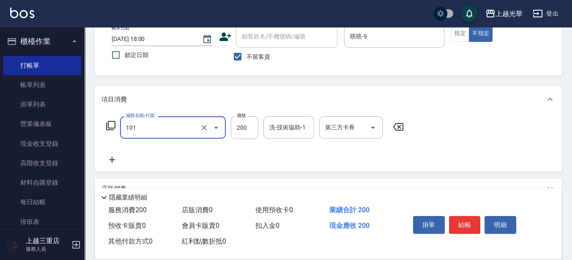
type input "不指定洗髮(101)"
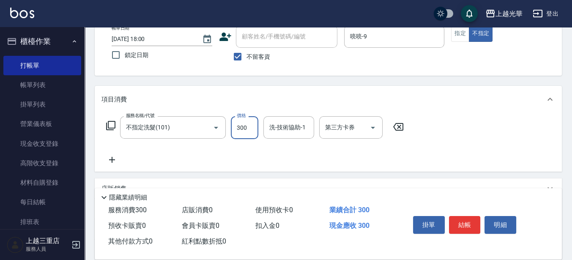
type input "300"
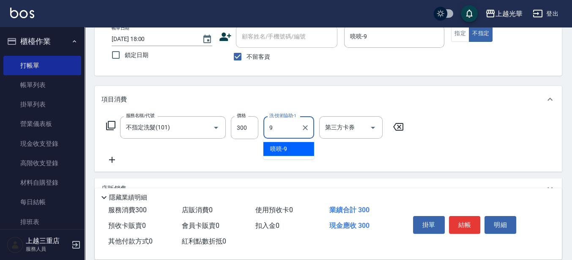
type input "喨喨-9"
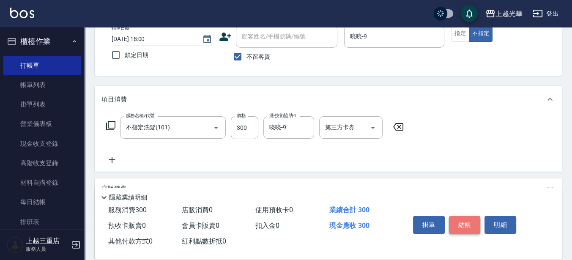
click at [466, 221] on button "結帳" at bounding box center [465, 225] width 32 height 18
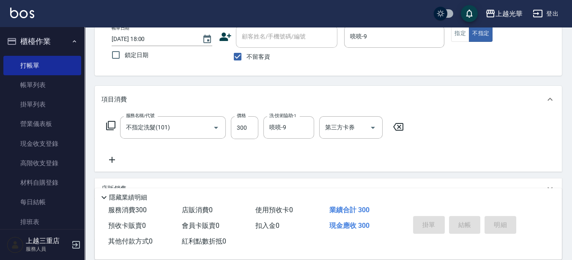
type input "[DATE] 18:02"
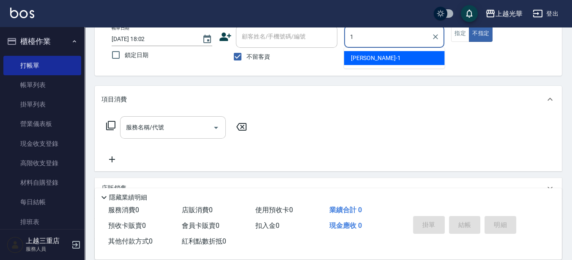
type input "1"
type button "false"
type input "小[PERSON_NAME]-1"
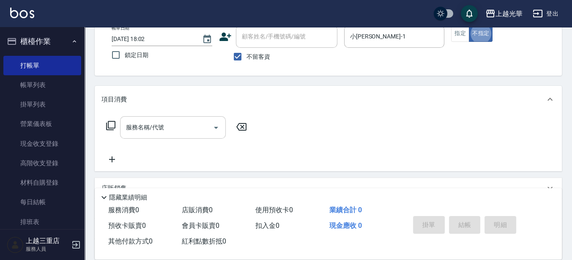
click at [162, 125] on input "服務名稱/代號" at bounding box center [166, 127] width 85 height 15
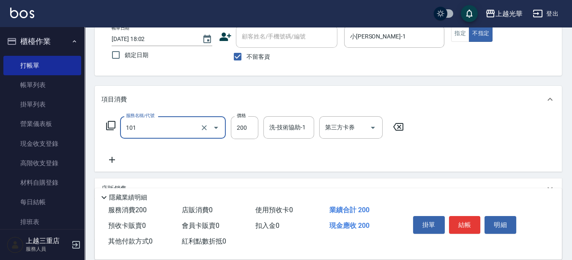
type input "不指定洗髮(101)"
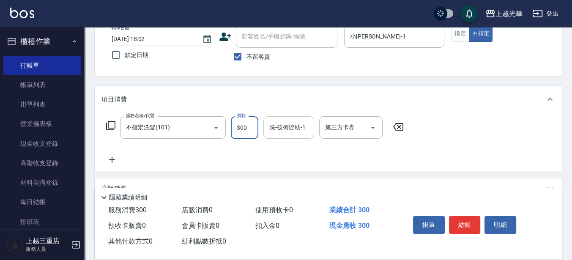
type input "300"
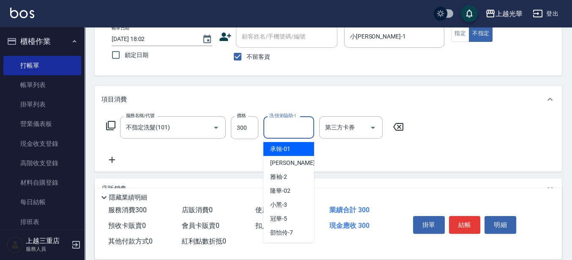
click at [274, 132] on input "洗-技術協助-1" at bounding box center [288, 127] width 43 height 15
type input "小[PERSON_NAME]-1"
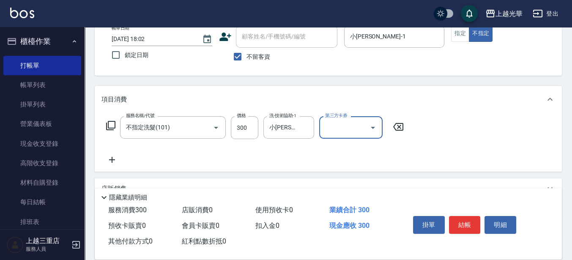
click at [472, 225] on button "結帳" at bounding box center [465, 225] width 32 height 18
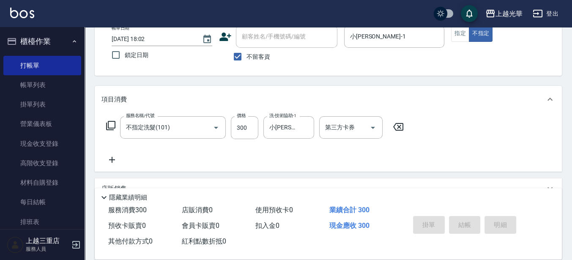
type input "[DATE] 18:11"
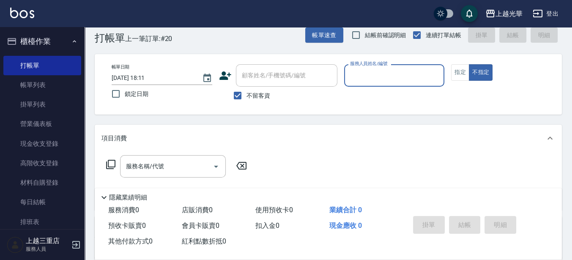
scroll to position [0, 0]
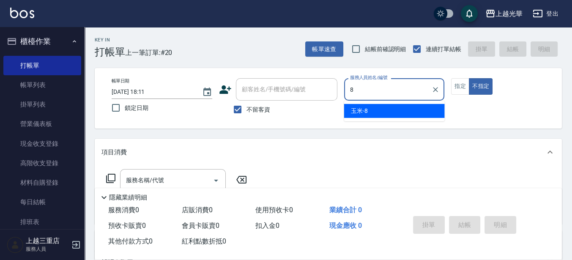
type input "玉米-8"
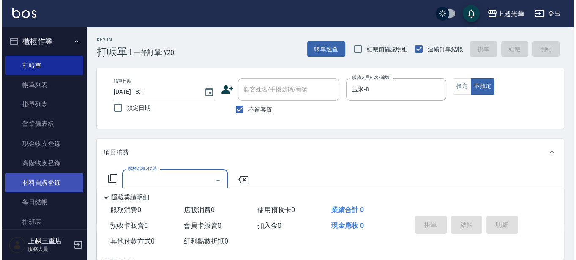
scroll to position [53, 0]
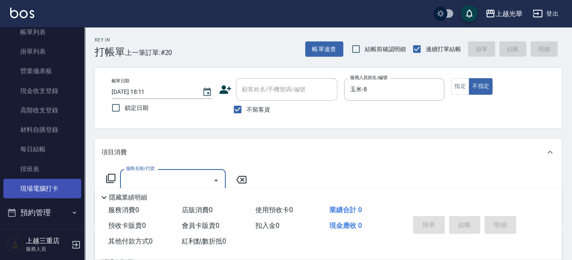
click at [52, 184] on link "現場電腦打卡" at bounding box center [42, 188] width 78 height 19
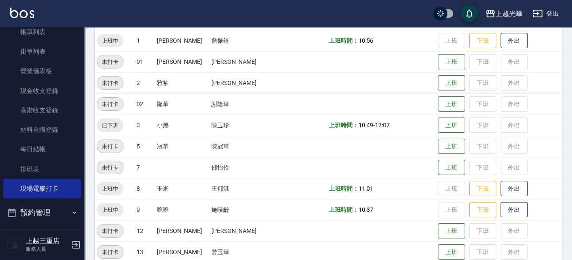
scroll to position [159, 0]
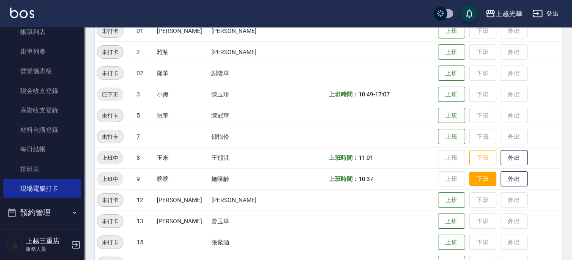
click at [469, 184] on button "下班" at bounding box center [482, 179] width 27 height 15
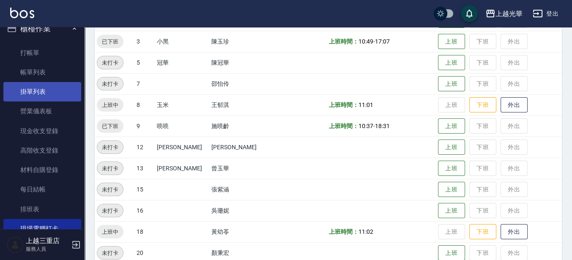
scroll to position [0, 0]
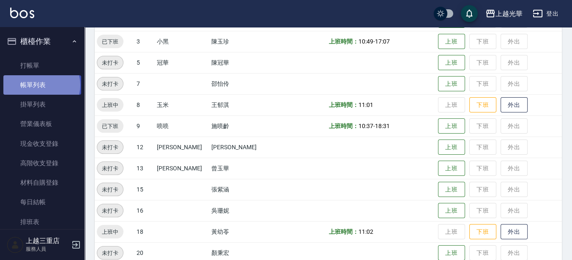
click at [41, 85] on link "帳單列表" at bounding box center [42, 84] width 78 height 19
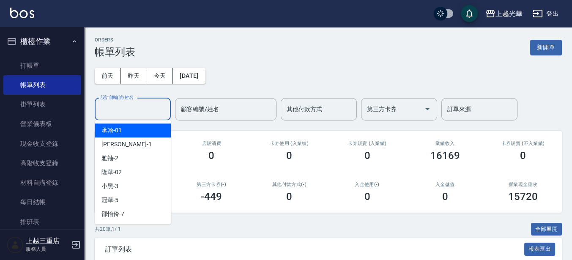
click at [134, 106] on input "設計師編號/姓名" at bounding box center [133, 109] width 69 height 15
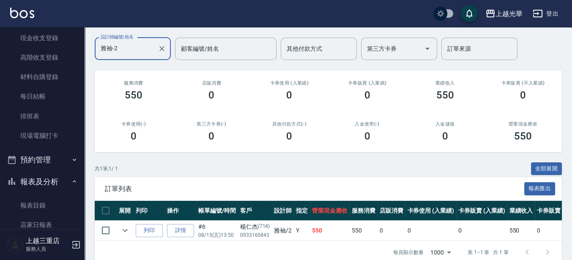
scroll to position [82, 0]
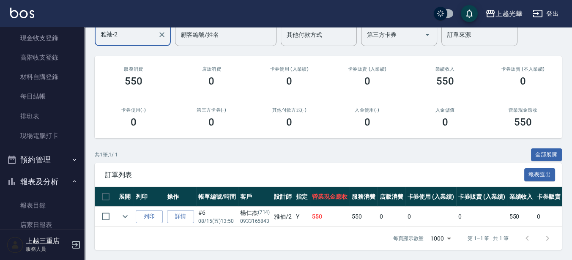
type input "雅袖-2"
click at [22, 11] on img at bounding box center [22, 13] width 24 height 11
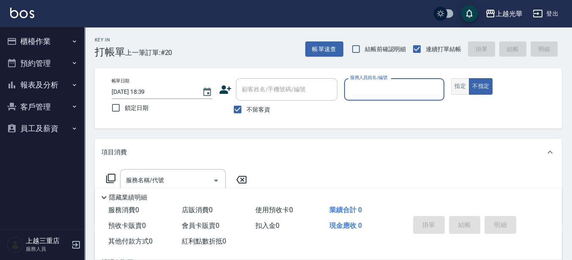
click at [455, 85] on button "指定" at bounding box center [460, 86] width 18 height 16
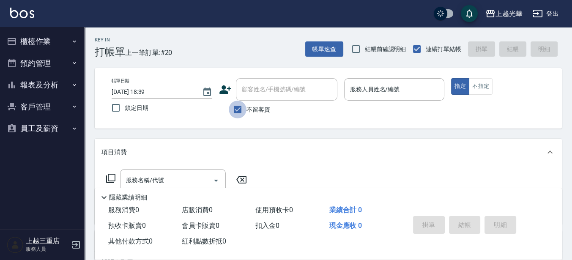
click at [234, 109] on input "不留客資" at bounding box center [238, 110] width 18 height 18
checkbox input "false"
click at [274, 91] on input "顧客姓名/手機號碼/編號" at bounding box center [280, 89] width 81 height 15
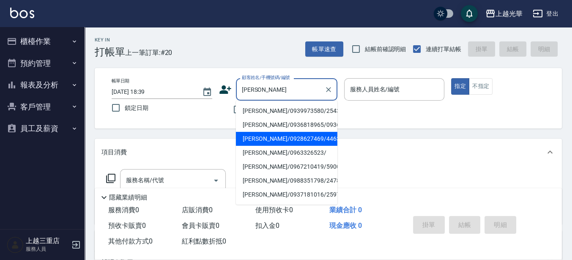
click at [311, 146] on li "[PERSON_NAME]/0928627469/4463" at bounding box center [286, 139] width 101 height 14
type input "[PERSON_NAME]/0928627469/4463"
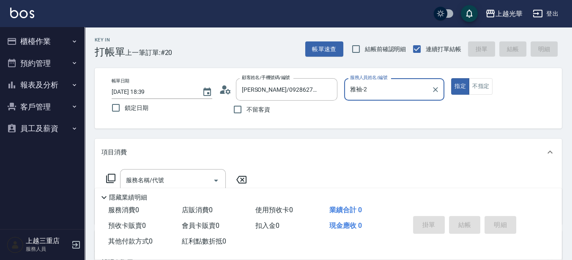
type input "雅袖-2"
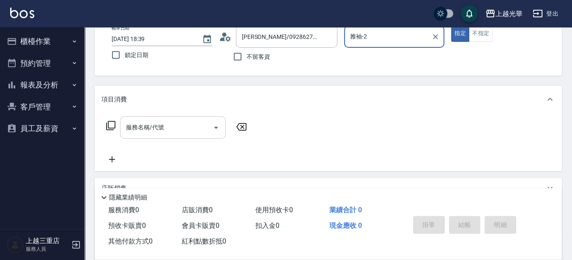
click at [167, 130] on input "服務名稱/代號" at bounding box center [166, 127] width 85 height 15
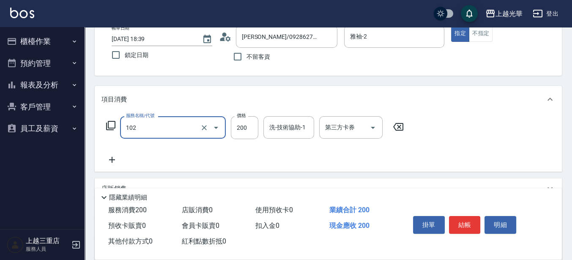
type input "指定洗髮(102)"
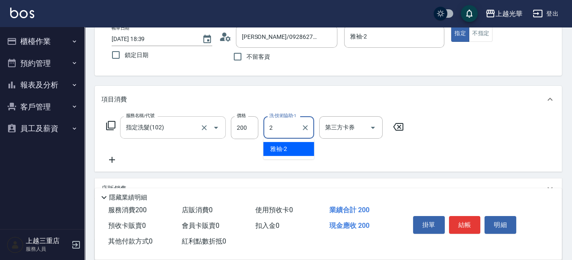
type input "雅袖-2"
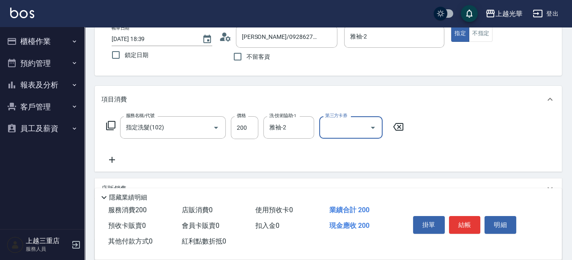
click at [113, 160] on icon at bounding box center [112, 160] width 6 height 6
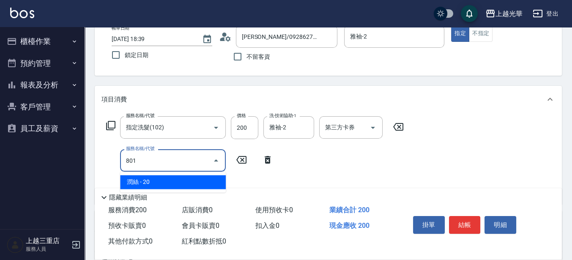
type input "潤絲(801)"
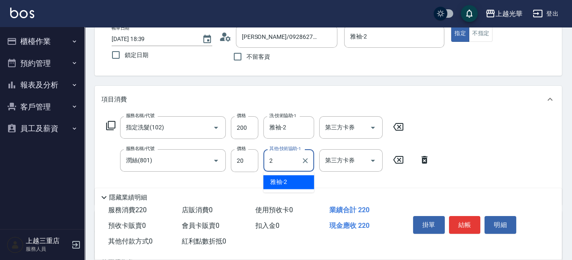
type input "雅袖-2"
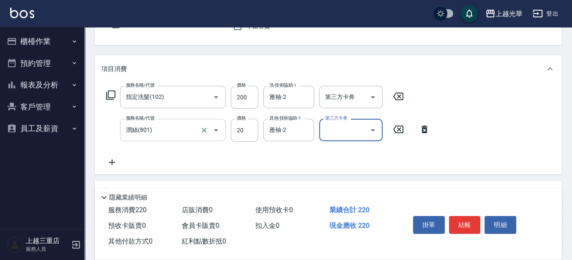
scroll to position [106, 0]
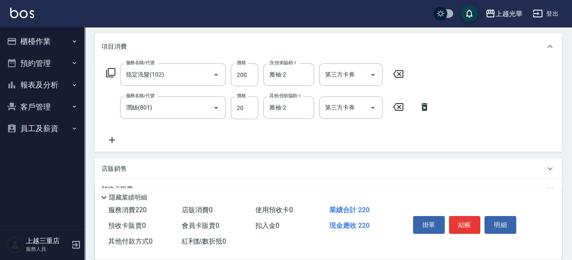
click at [110, 141] on icon at bounding box center [111, 140] width 21 height 10
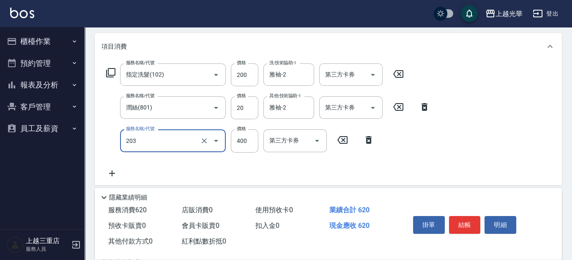
type input "指定單剪(203)"
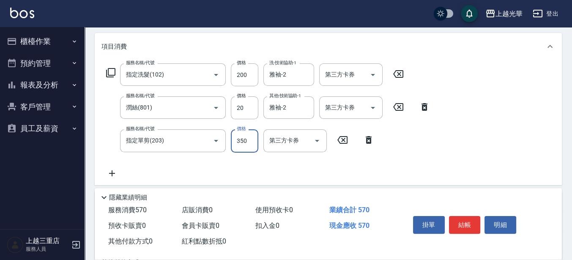
type input "350"
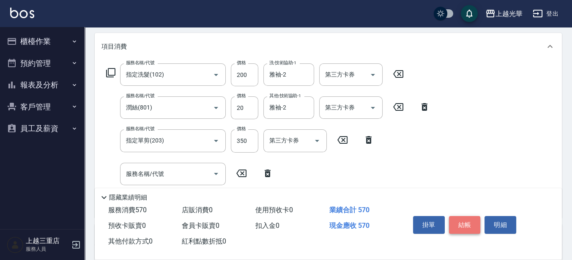
click at [466, 220] on button "結帳" at bounding box center [465, 225] width 32 height 18
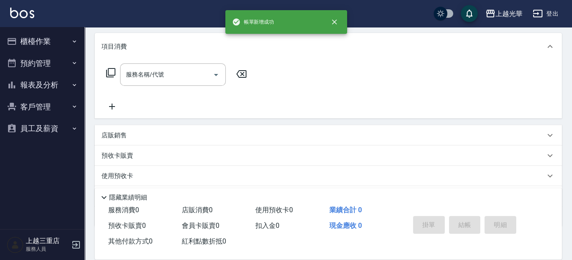
scroll to position [0, 0]
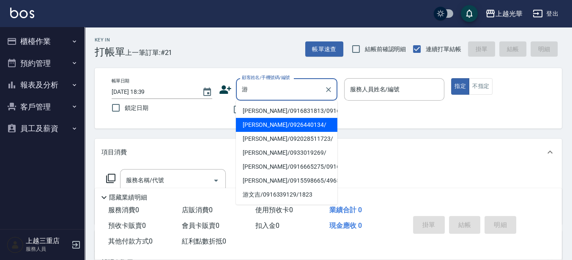
click at [312, 132] on li "[PERSON_NAME]/0926440134/" at bounding box center [286, 125] width 101 height 14
type input "[PERSON_NAME]/0926440134/"
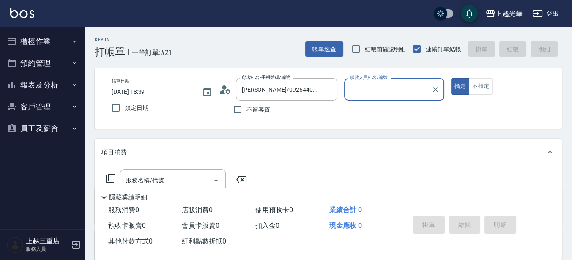
type input "喨喨-9"
click at [436, 85] on icon "Clear" at bounding box center [435, 89] width 8 height 8
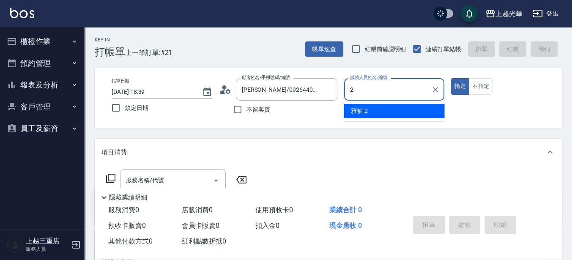
type input "雅袖-2"
type button "true"
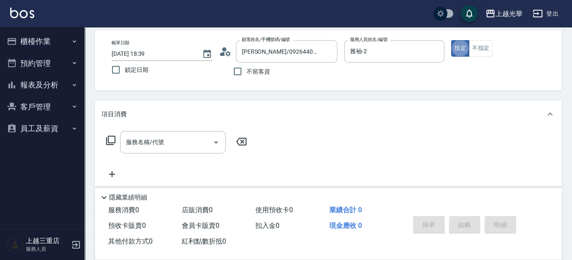
scroll to position [53, 0]
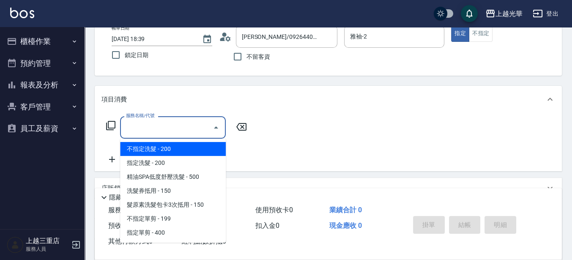
click at [193, 129] on input "服務名稱/代號" at bounding box center [166, 127] width 85 height 15
click at [115, 124] on icon at bounding box center [111, 126] width 10 height 10
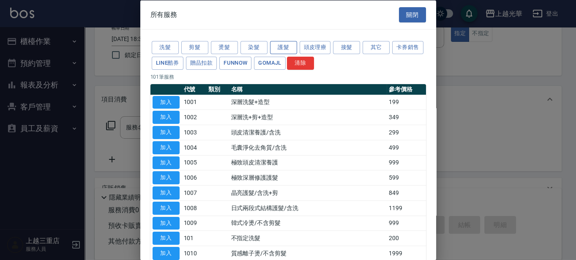
click at [291, 45] on button "護髮" at bounding box center [283, 47] width 27 height 13
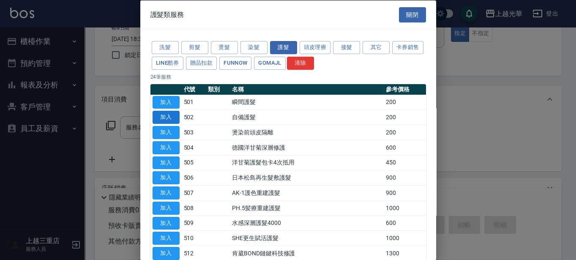
click at [179, 118] on button "加入" at bounding box center [166, 117] width 27 height 13
type input "自備護髮(502)"
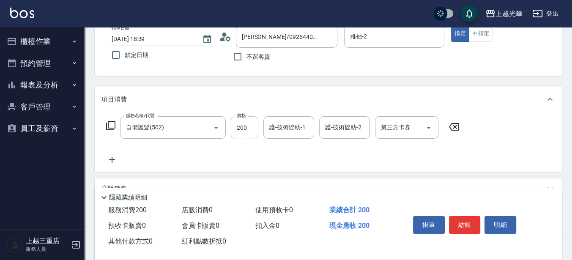
click at [251, 130] on input "200" at bounding box center [244, 127] width 27 height 23
type input "300"
type input "雅袖-2"
click at [109, 159] on icon at bounding box center [111, 160] width 21 height 10
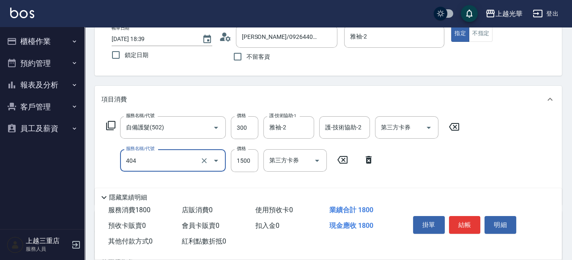
type input "設計染髮(404)"
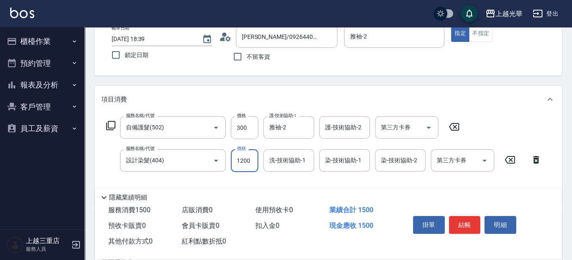
type input "1200"
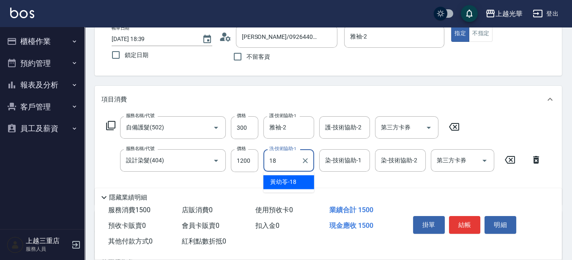
type input "[PERSON_NAME]-18"
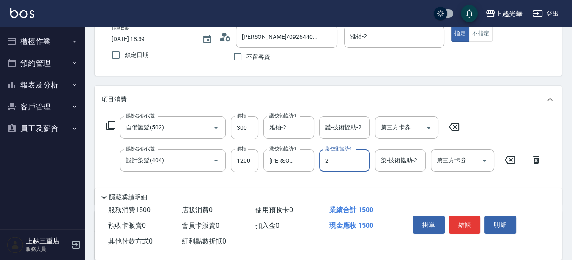
type input "雅袖-2"
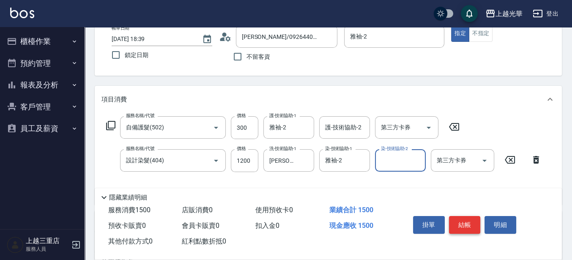
click at [471, 217] on button "結帳" at bounding box center [465, 225] width 32 height 18
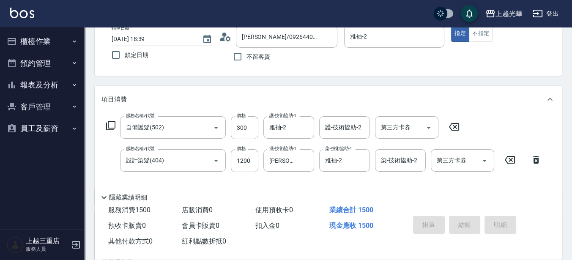
type input "[DATE] 18:40"
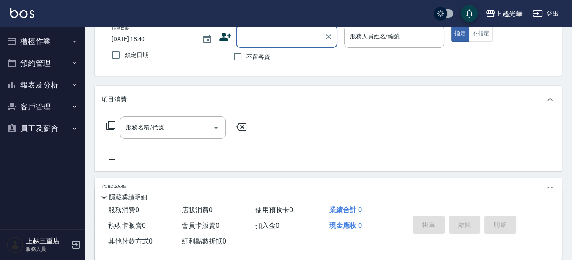
click at [41, 41] on button "櫃檯作業" at bounding box center [42, 41] width 78 height 22
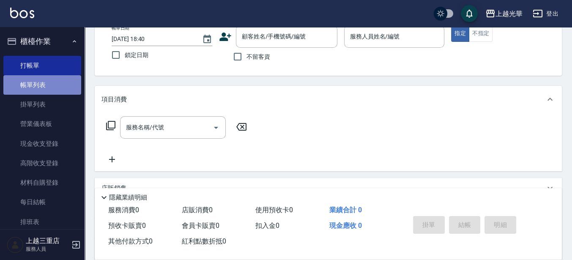
click at [43, 88] on link "帳單列表" at bounding box center [42, 84] width 78 height 19
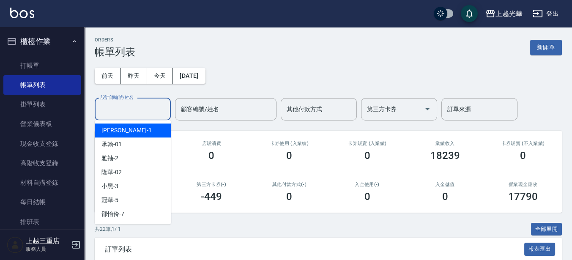
click at [148, 108] on input "設計師編號/姓名" at bounding box center [133, 109] width 69 height 15
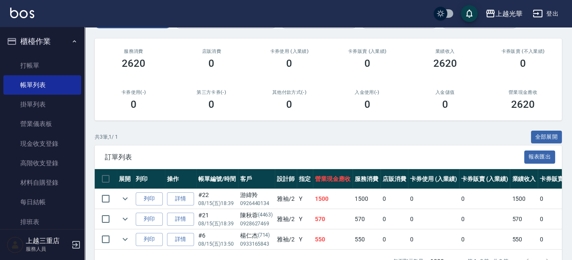
scroll to position [106, 0]
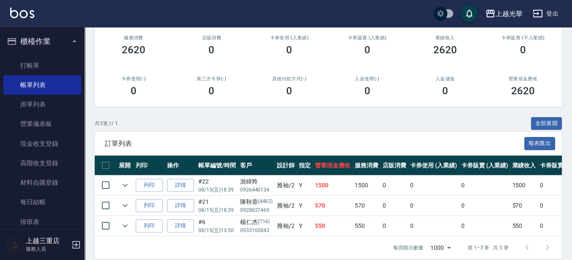
type input "雅袖-2"
click at [24, 14] on img at bounding box center [22, 13] width 24 height 11
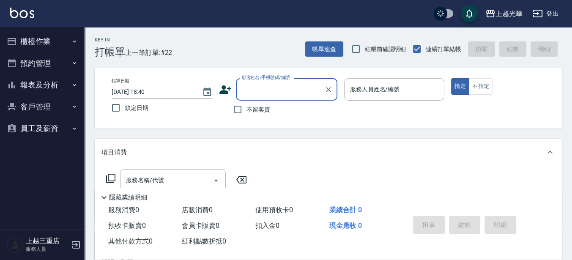
click at [16, 42] on icon "button" at bounding box center [12, 41] width 10 height 10
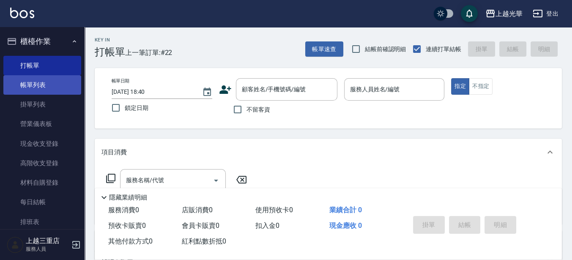
click at [19, 77] on link "帳單列表" at bounding box center [42, 84] width 78 height 19
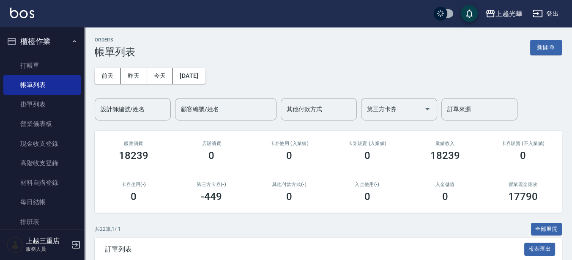
click at [143, 110] on input "設計師編號/姓名" at bounding box center [133, 109] width 69 height 15
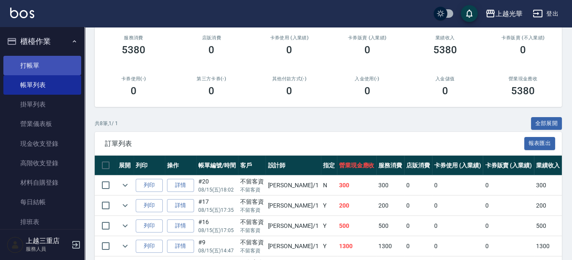
type input "小[PERSON_NAME]-1"
click at [45, 67] on link "打帳單" at bounding box center [42, 65] width 78 height 19
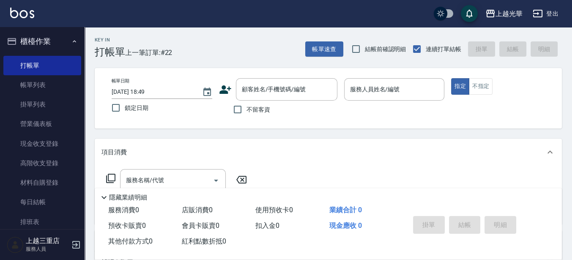
click at [258, 113] on span "不留客資" at bounding box center [259, 109] width 24 height 9
click at [247, 113] on input "不留客資" at bounding box center [238, 110] width 18 height 18
checkbox input "true"
type input "1"
type button "true"
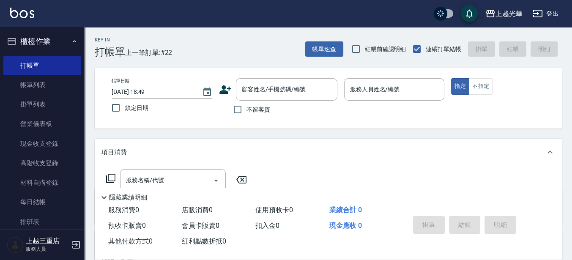
type input "小[PERSON_NAME]-1"
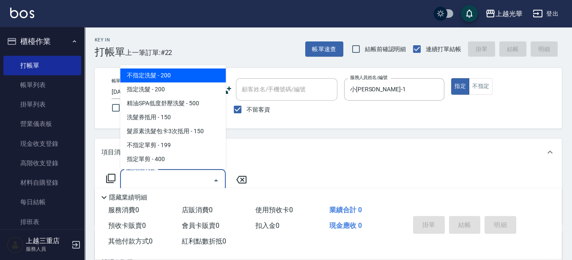
click at [189, 175] on input "服務名稱/代號" at bounding box center [166, 180] width 85 height 15
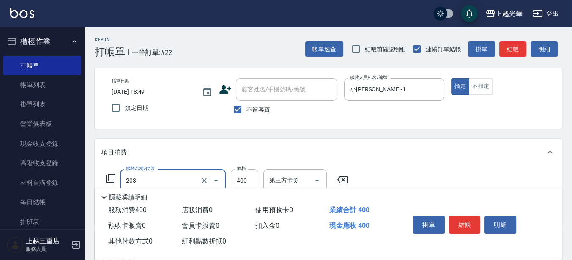
type input "指定單剪(203)"
type input "200"
click at [455, 219] on button "結帳" at bounding box center [465, 225] width 32 height 18
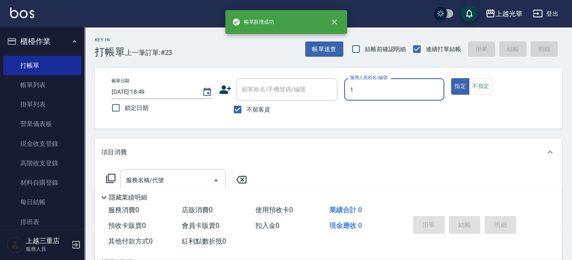
type input "小[PERSON_NAME]-1"
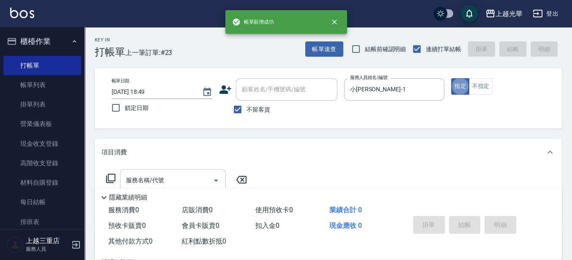
click at [156, 178] on input "服務名稱/代號" at bounding box center [166, 180] width 85 height 15
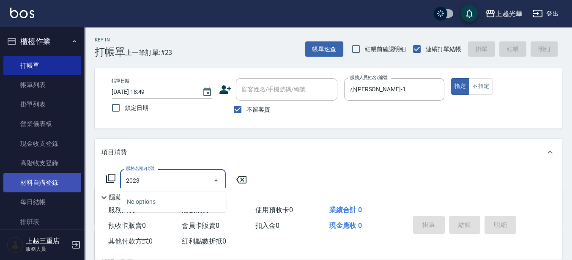
drag, startPoint x: 142, startPoint y: 176, endPoint x: 45, endPoint y: 178, distance: 96.4
click at [46, 178] on div "上越光華 登出 櫃檯作業 打帳單 帳單列表 掛單列表 營業儀表板 現金收支登錄 高階收支登錄 材料自購登錄 每日結帳 排班表 現場電腦打卡 預約管理 預約管理…" at bounding box center [286, 196] width 572 height 392
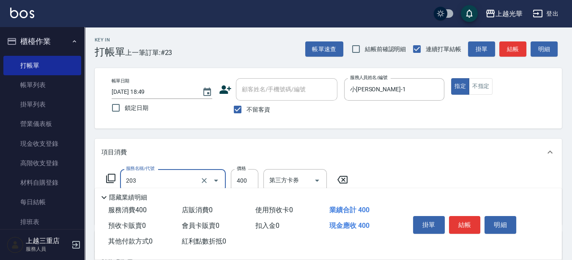
type input "指定單剪(203)"
type input "300"
click at [454, 218] on button "結帳" at bounding box center [465, 225] width 32 height 18
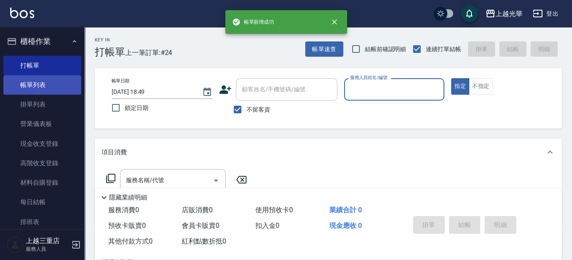
click at [27, 90] on link "帳單列表" at bounding box center [42, 84] width 78 height 19
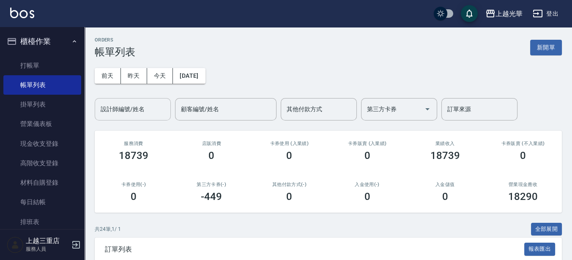
click at [147, 117] on div "設計師編號/姓名" at bounding box center [133, 109] width 76 height 22
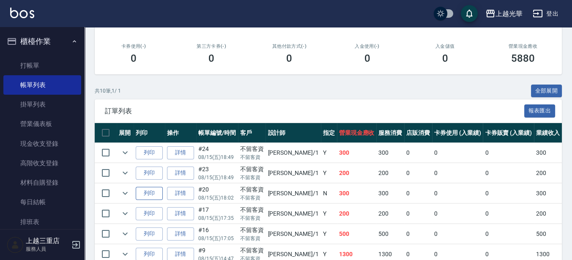
scroll to position [159, 0]
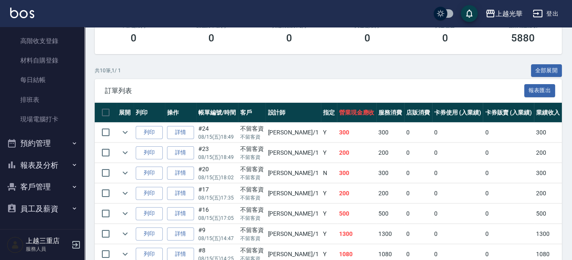
type input "小[PERSON_NAME]-1"
click at [38, 160] on button "報表及分析" at bounding box center [42, 165] width 78 height 22
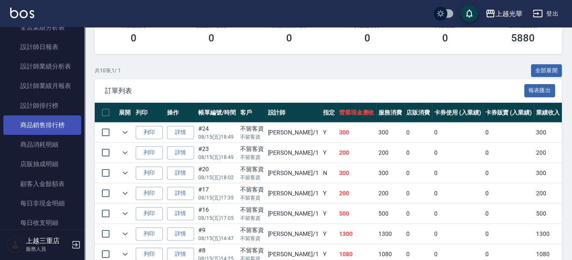
scroll to position [387, 0]
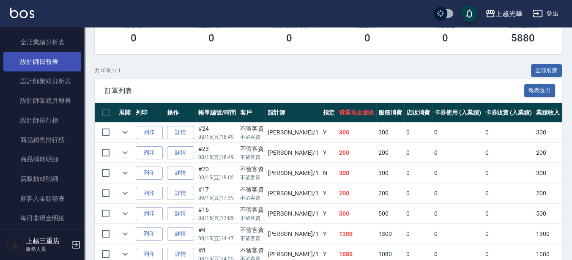
click at [54, 63] on link "設計師日報表" at bounding box center [42, 61] width 78 height 19
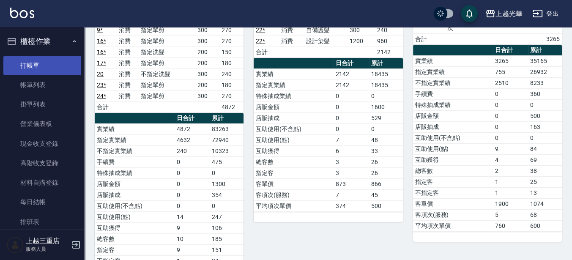
scroll to position [159, 0]
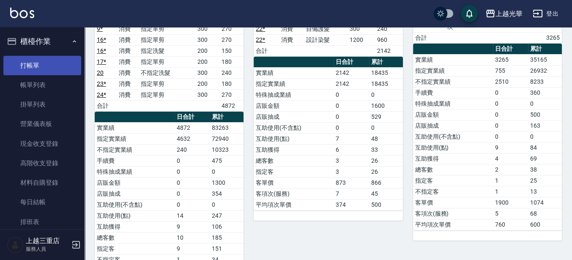
click at [33, 63] on link "打帳單" at bounding box center [42, 65] width 78 height 19
